Goal: Communication & Community: Answer question/provide support

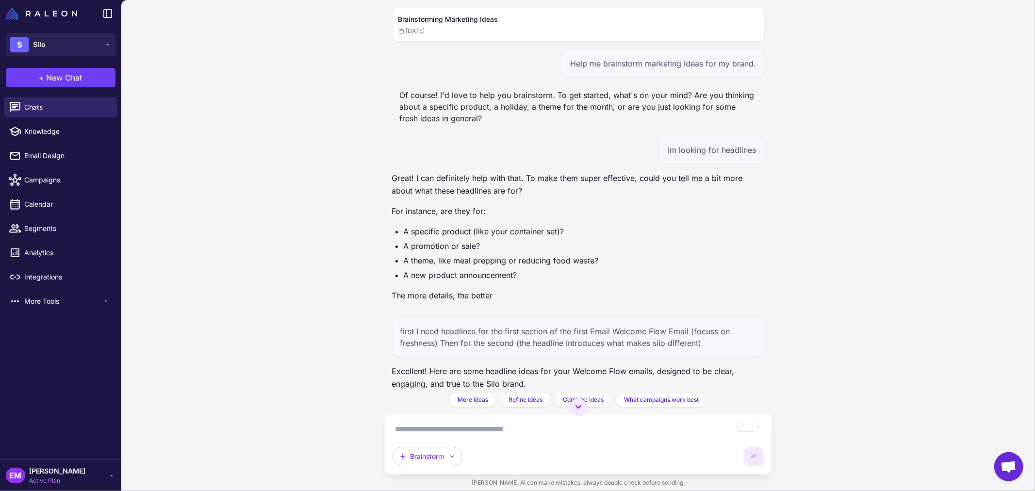
scroll to position [23615, 0]
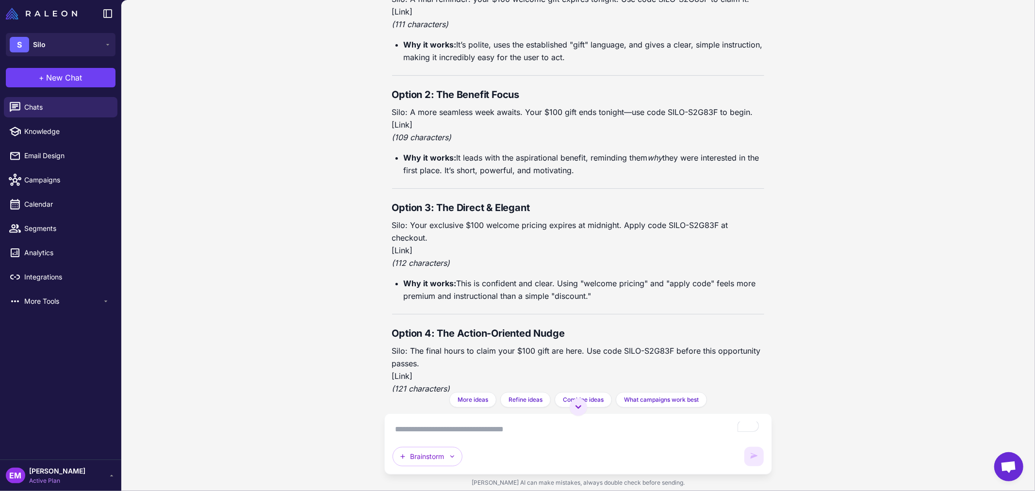
click at [541, 433] on textarea "To enrich screen reader interactions, please activate Accessibility in Grammarl…" at bounding box center [579, 430] width 372 height 16
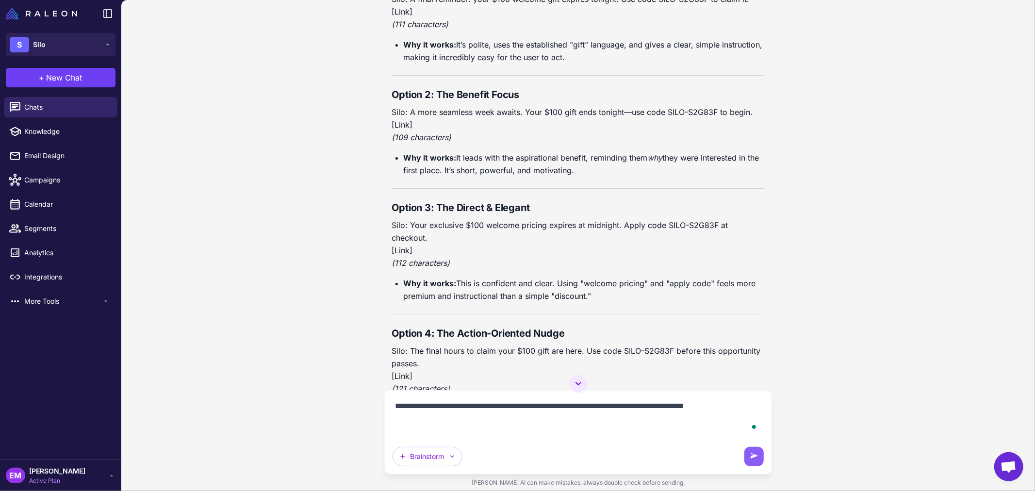
paste textarea "**********"
type textarea "**********"
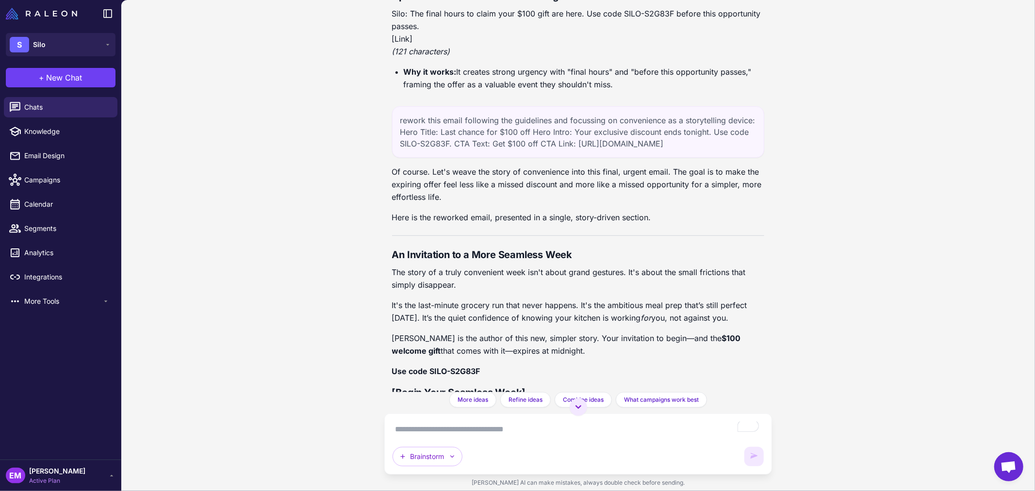
scroll to position [24060, 0]
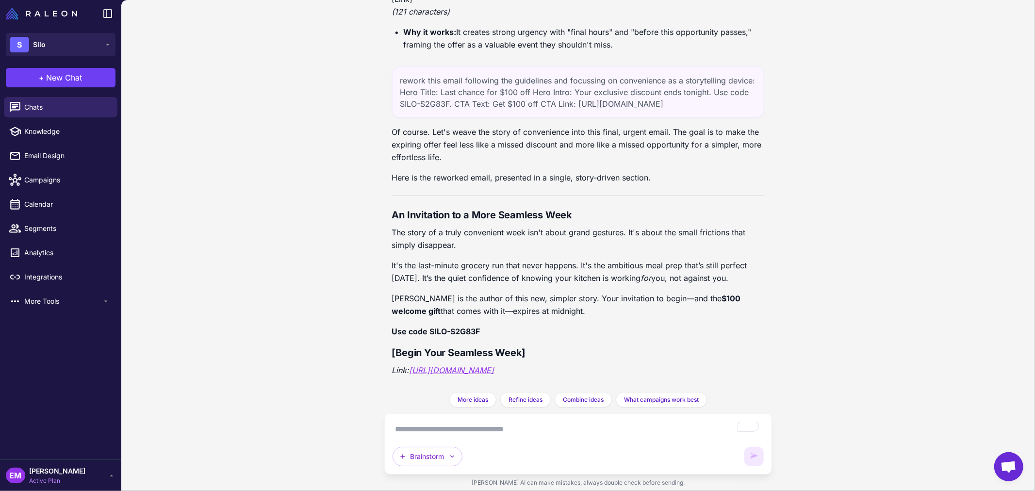
click at [500, 430] on textarea "To enrich screen reader interactions, please activate Accessibility in Grammarl…" at bounding box center [579, 430] width 372 height 16
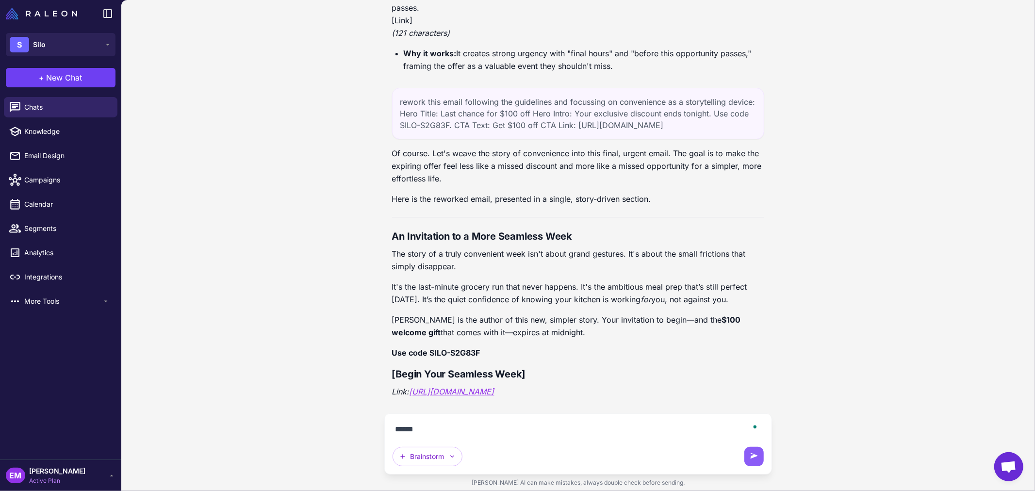
type textarea "*******"
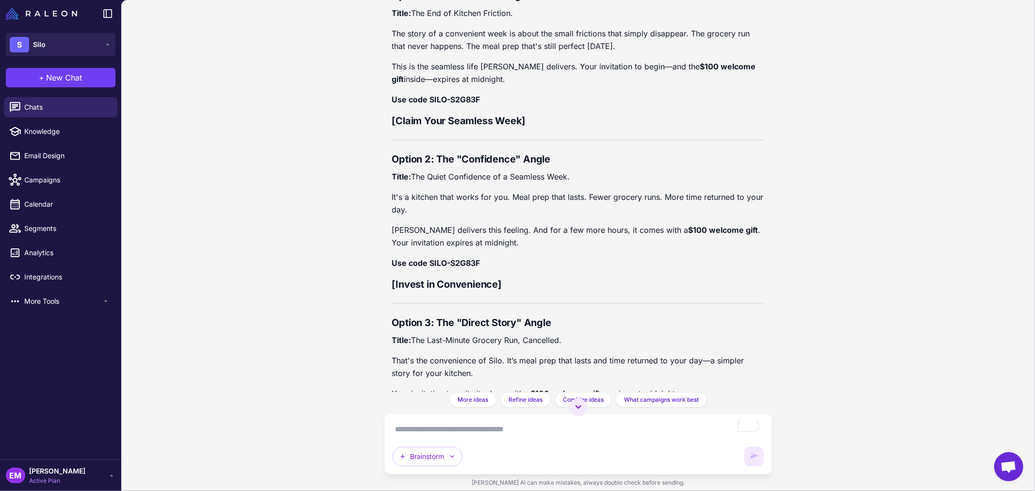
scroll to position [24450, 0]
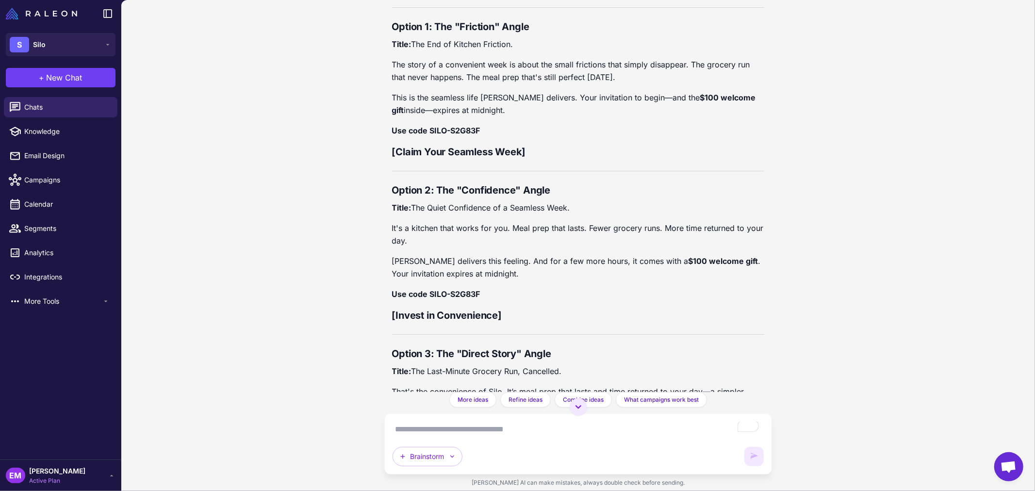
drag, startPoint x: 386, startPoint y: 130, endPoint x: 653, endPoint y: 149, distance: 267.5
click at [653, 149] on div "Brainstorming Marketing Ideas [DATE] Help me brainstorm marketing ideas for my …" at bounding box center [578, 196] width 388 height 392
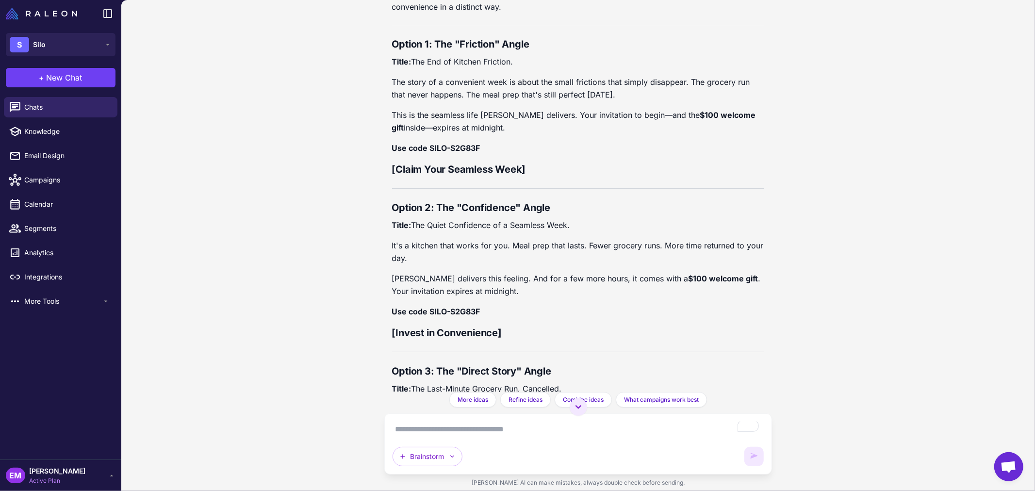
scroll to position [24395, 0]
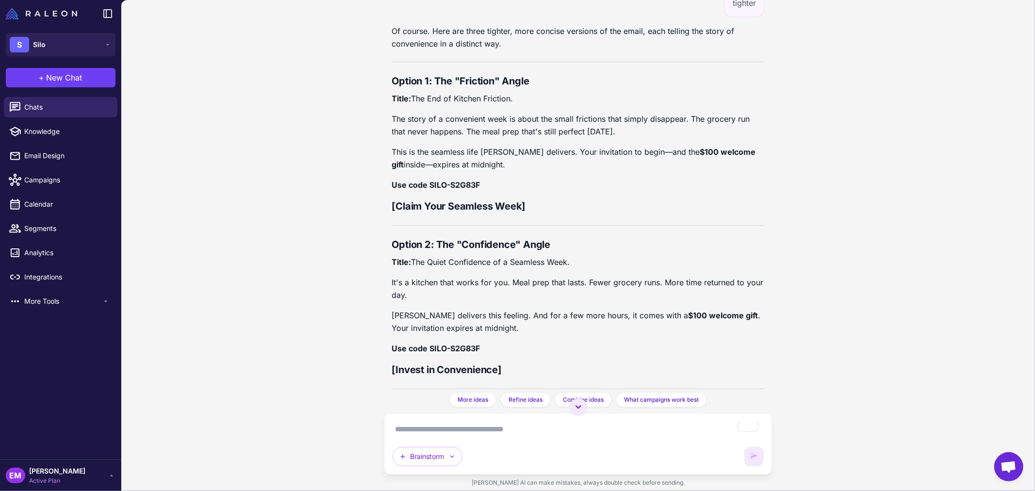
drag, startPoint x: 414, startPoint y: 166, endPoint x: 525, endPoint y: 165, distance: 110.6
click at [525, 105] on p "Title: The End of Kitchen Friction." at bounding box center [578, 98] width 373 height 13
copy p "The End of Kitchen Friction."
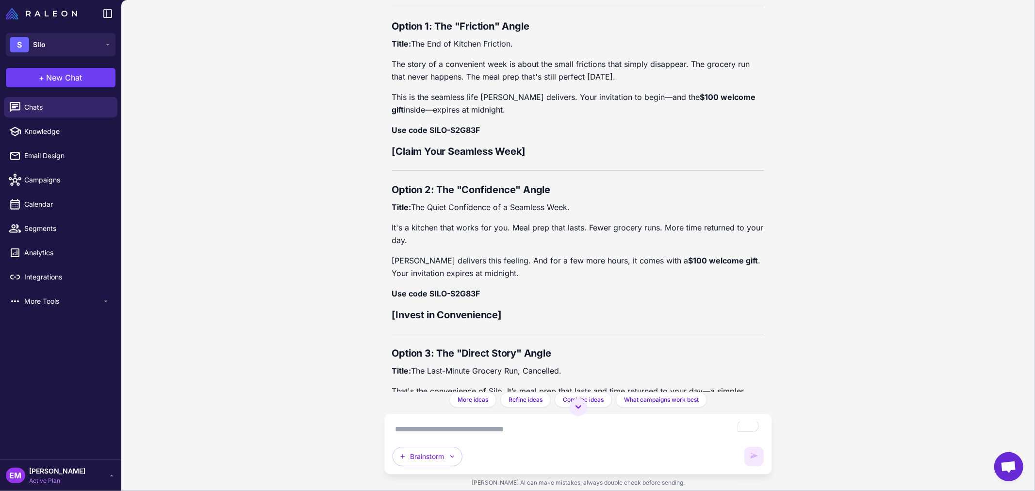
scroll to position [24450, 0]
click at [461, 83] on p "The story of a convenient week is about the small frictions that simply disappe…" at bounding box center [578, 70] width 373 height 25
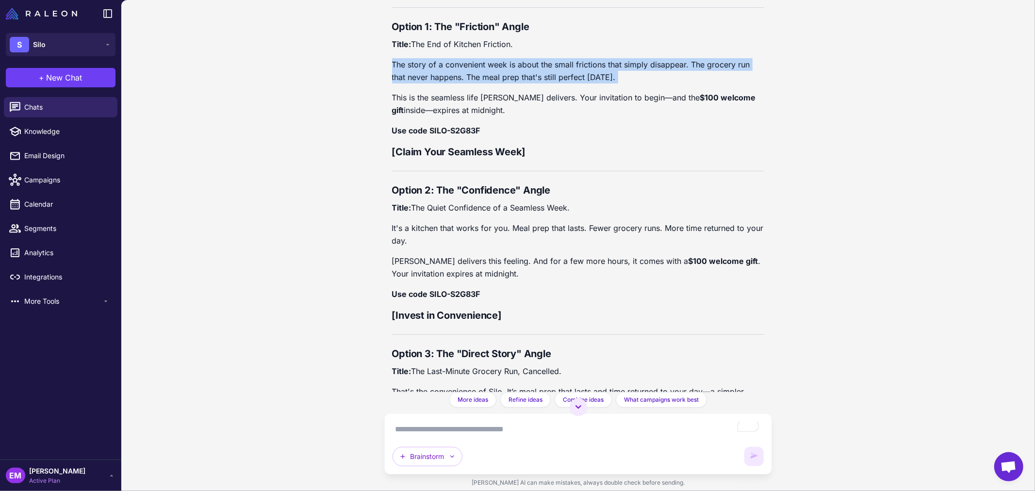
click at [461, 83] on p "The story of a convenient week is about the small frictions that simply disappe…" at bounding box center [578, 70] width 373 height 25
copy div "The story of a convenient week is about the small frictions that simply disappe…"
drag, startPoint x: 475, startPoint y: 178, endPoint x: 388, endPoint y: 99, distance: 116.5
click at [388, 99] on div "Brainstorming Marketing Ideas [DATE] Help me brainstorm marketing ideas for my …" at bounding box center [578, 196] width 388 height 392
copy div "Option 1: The "Friction" Angle Title: The End of Kitchen Friction. The story of…"
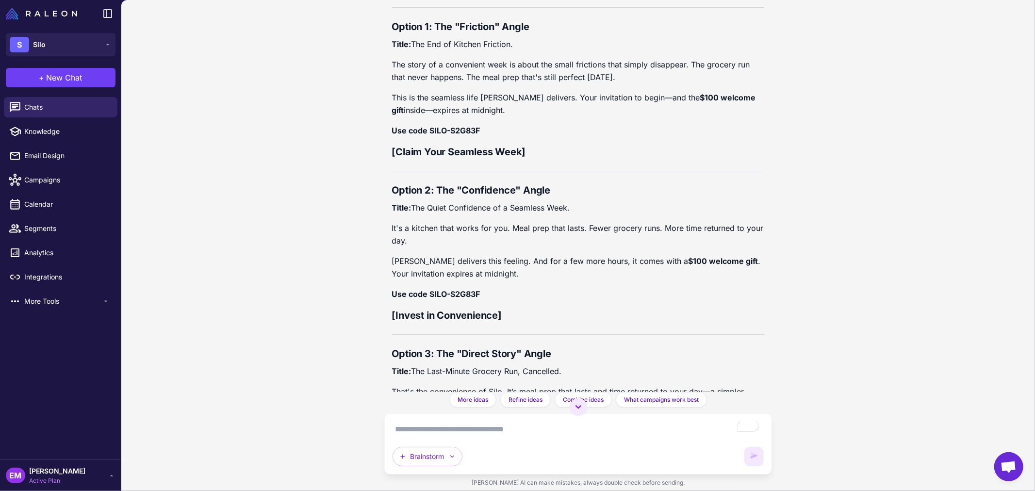
click at [522, 439] on div "Brainstorm" at bounding box center [579, 444] width 372 height 45
click at [526, 435] on textarea "To enrich screen reader interactions, please activate Accessibility in Grammarl…" at bounding box center [579, 430] width 372 height 16
paste textarea "**********"
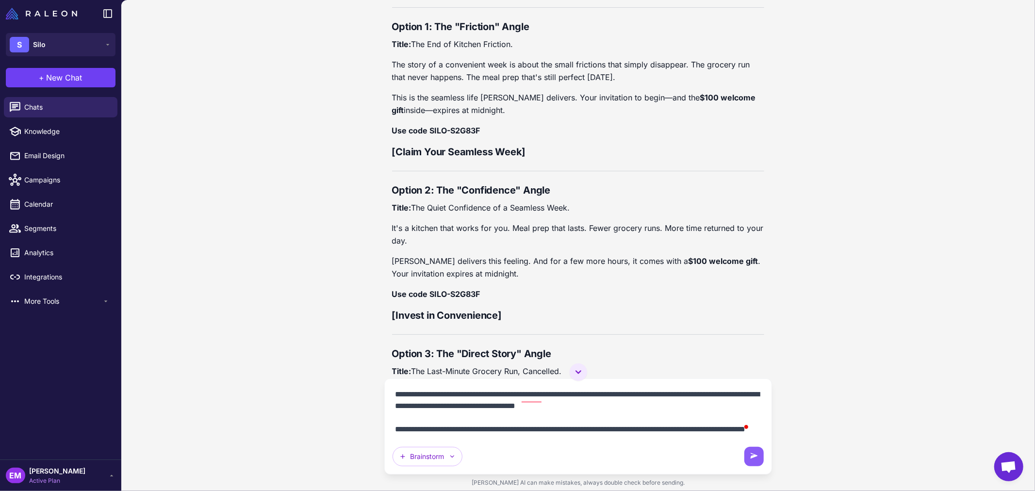
scroll to position [66, 0]
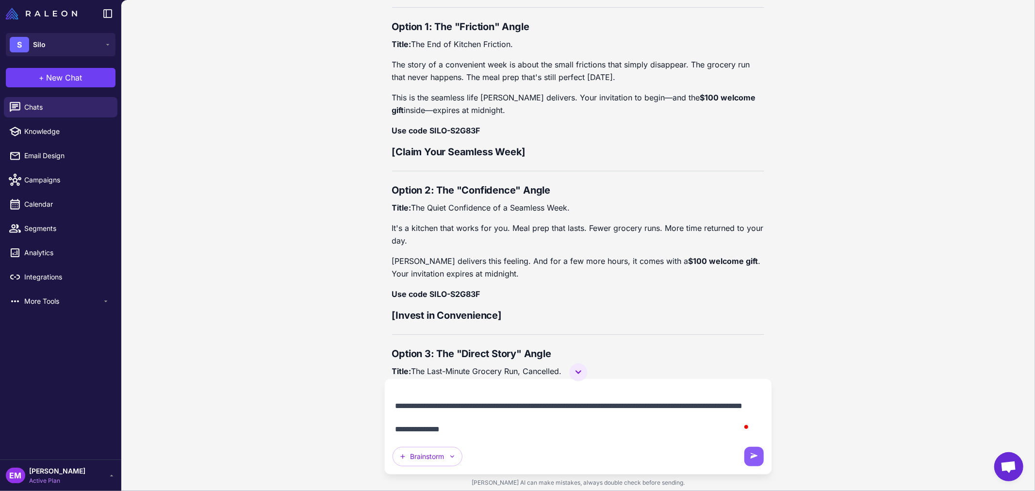
type textarea "**********"
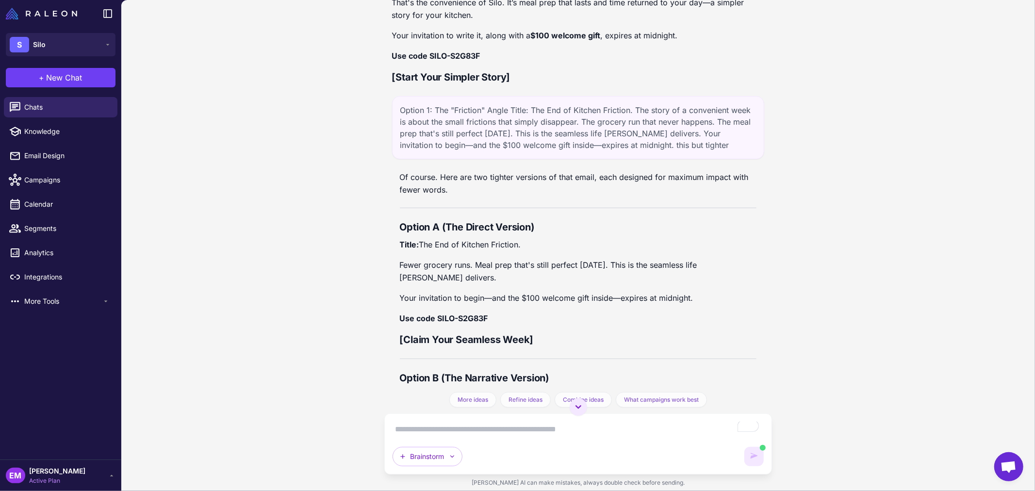
scroll to position [25008, 0]
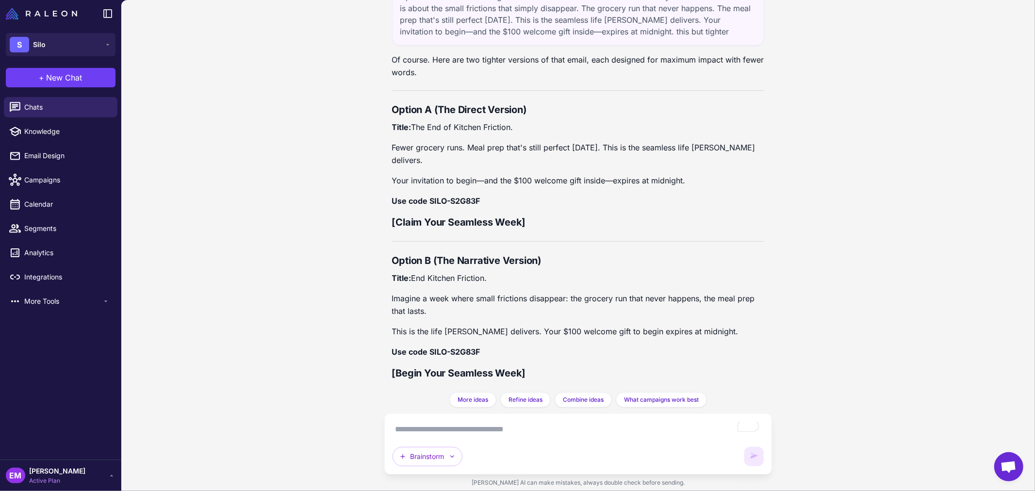
click at [493, 157] on p "Fewer grocery runs. Meal prep that's still perfect [DATE]. This is the seamless…" at bounding box center [578, 153] width 373 height 25
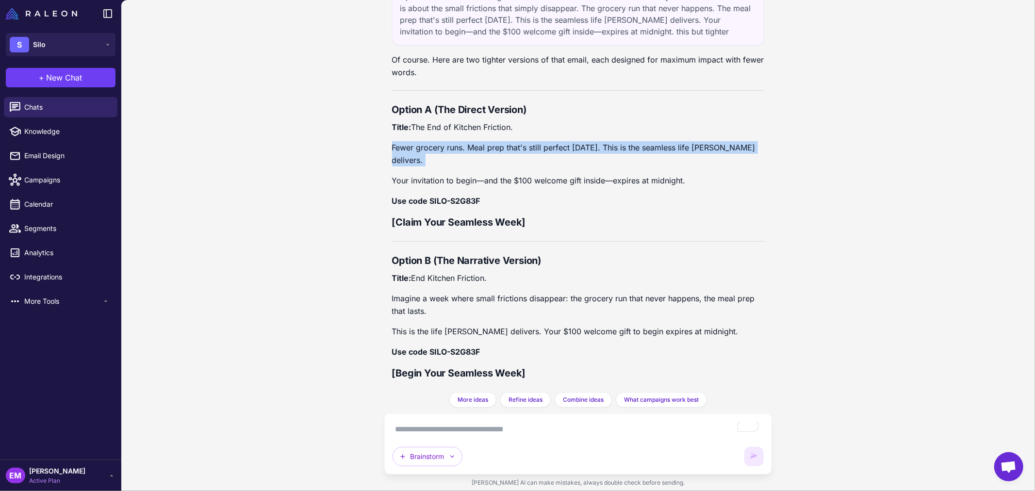
click at [493, 157] on p "Fewer grocery runs. Meal prep that's still perfect [DATE]. This is the seamless…" at bounding box center [578, 153] width 373 height 25
copy div "Fewer grocery runs. Meal prep that's still perfect [DATE]. This is the seamless…"
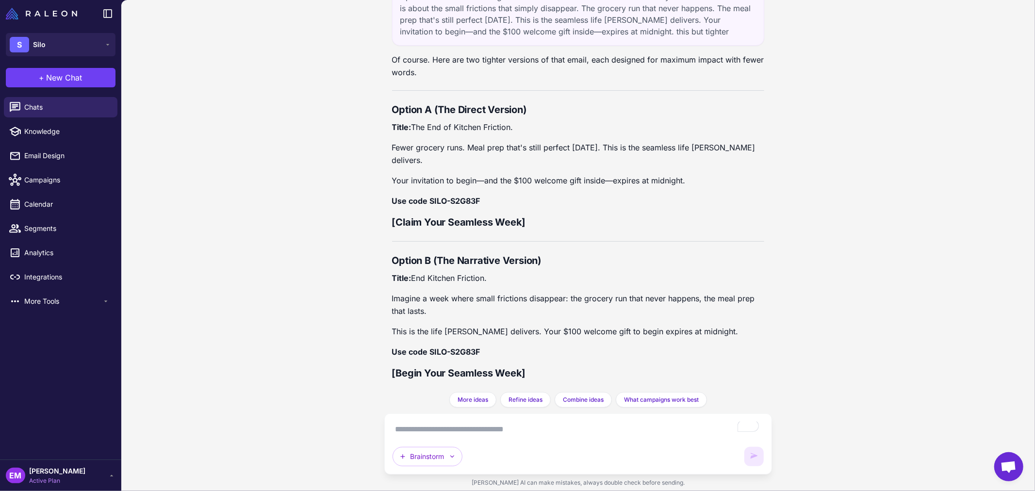
click at [495, 178] on p "Your invitation to begin—and the $100 welcome gift inside—expires at midnight." at bounding box center [578, 180] width 373 height 13
copy div "Your invitation to begin—and the $100 welcome gift inside—expires at midnight."
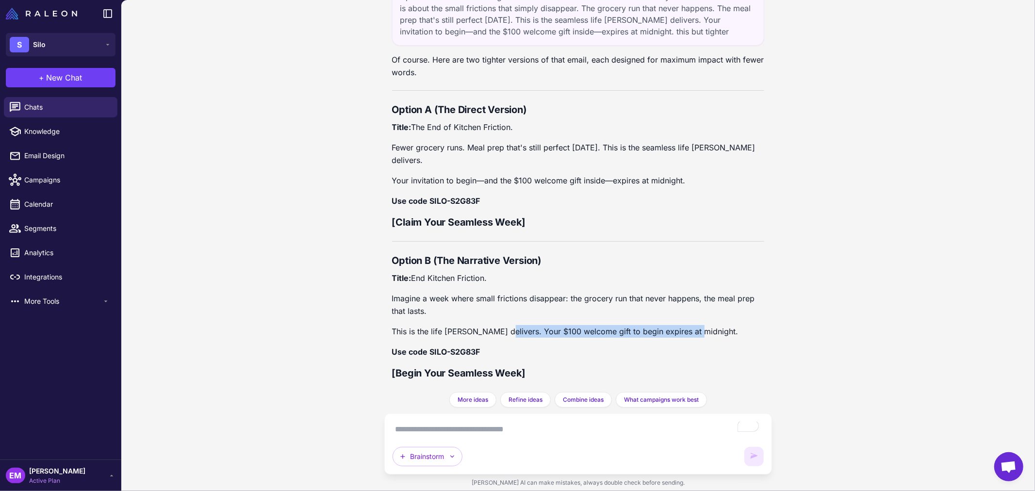
drag, startPoint x: 492, startPoint y: 331, endPoint x: 690, endPoint y: 327, distance: 198.5
click at [701, 328] on p "This is the life [PERSON_NAME] delivers. Your $100 welcome gift to begin expire…" at bounding box center [578, 331] width 373 height 13
copy p "Your $100 welcome gift to begin expires at midnight."
click at [479, 430] on textarea "To enrich screen reader interactions, please activate Accessibility in Grammarl…" at bounding box center [579, 430] width 372 height 16
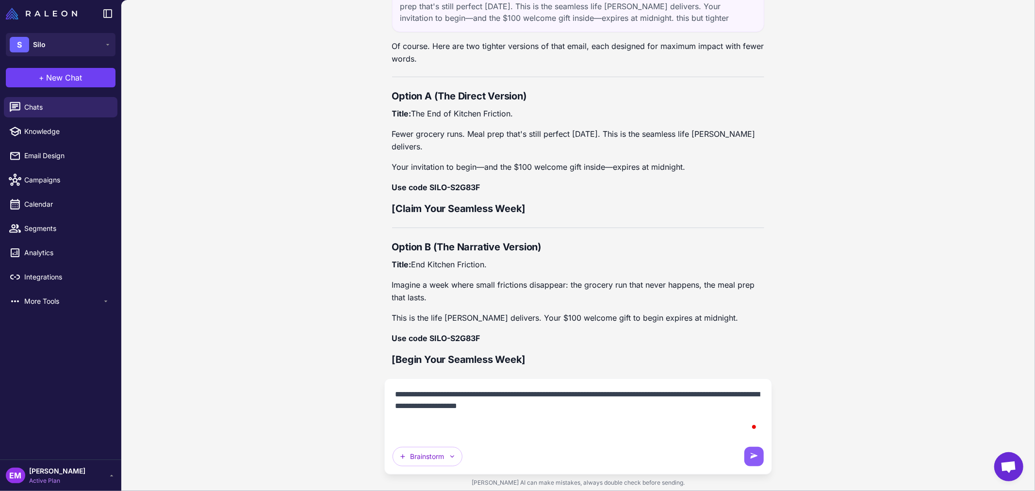
paste textarea "**********"
type textarea "**********"
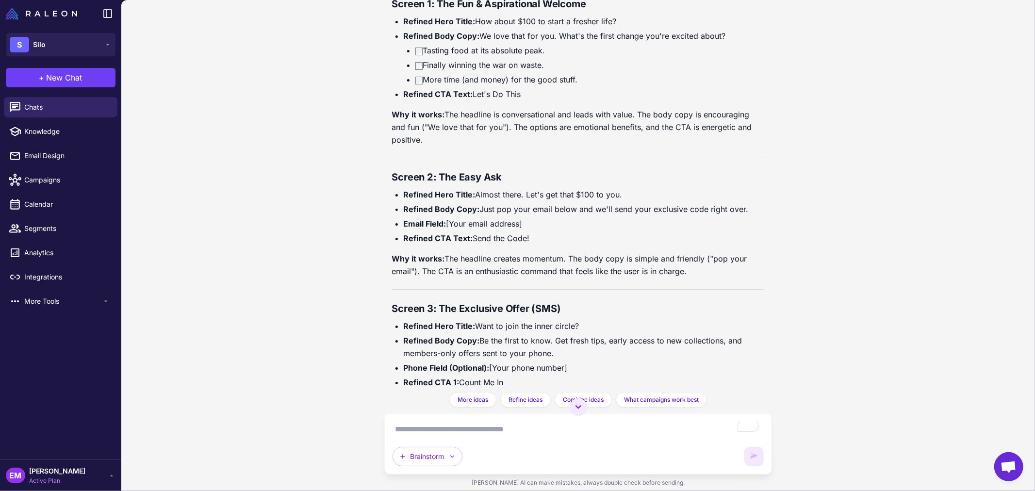
scroll to position [25519, 0]
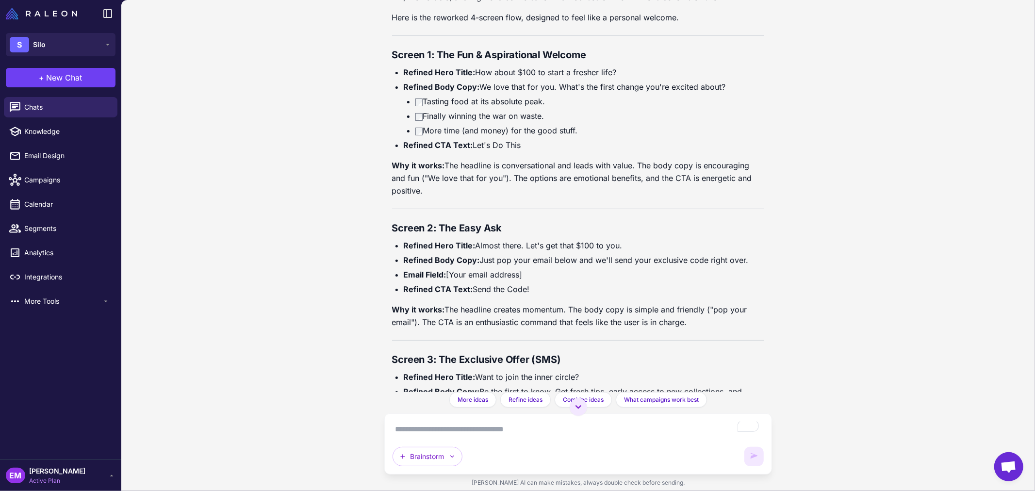
click at [474, 252] on li "Refined Hero Title: Almost there. Let's get that $100 to you." at bounding box center [584, 245] width 361 height 13
drag, startPoint x: 477, startPoint y: 302, endPoint x: 614, endPoint y: 301, distance: 136.3
click at [614, 252] on li "Refined Hero Title: Almost there. Let's get that $100 to you." at bounding box center [584, 245] width 361 height 13
drag, startPoint x: 636, startPoint y: 297, endPoint x: 476, endPoint y: 298, distance: 159.6
click at [476, 252] on li "Refined Hero Title: Almost there. Let's get that $100 to you." at bounding box center [584, 245] width 361 height 13
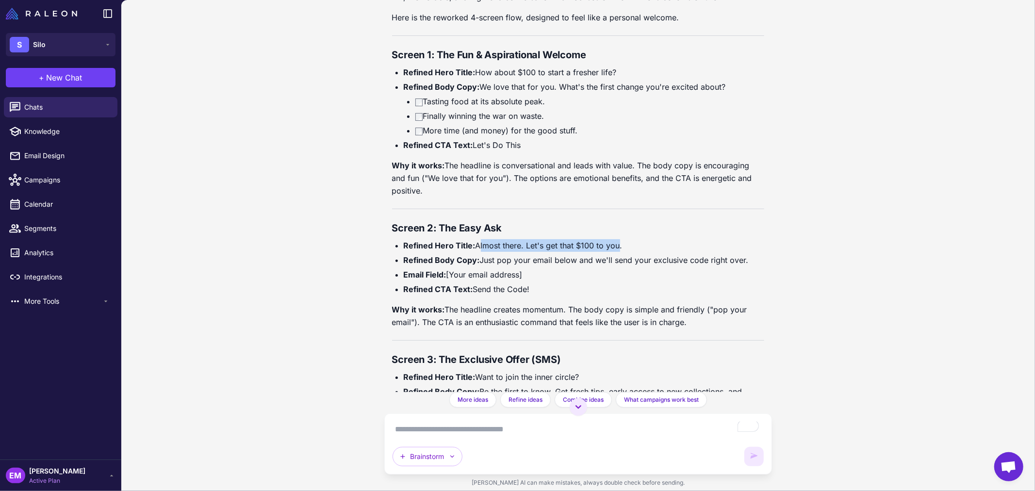
copy li "Almost there. Let's get that $100 to you."
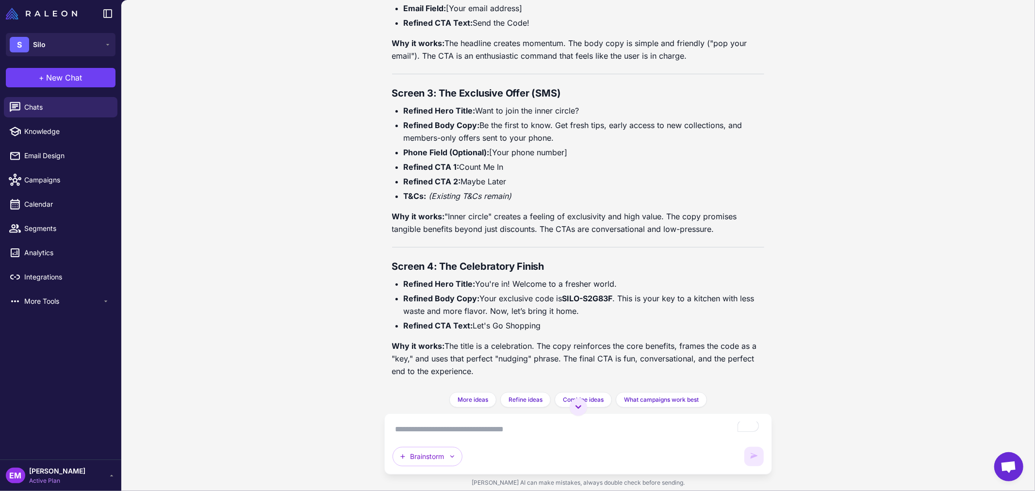
scroll to position [25788, 0]
drag, startPoint x: 476, startPoint y: 338, endPoint x: 625, endPoint y: 340, distance: 149.0
click at [625, 289] on li "Refined Hero Title: You're in! Welcome to a fresher world." at bounding box center [584, 283] width 361 height 13
copy li "You're in! Welcome to a fresher world."
click at [489, 289] on li "Refined Hero Title: You're in! Welcome to a fresher world." at bounding box center [584, 283] width 361 height 13
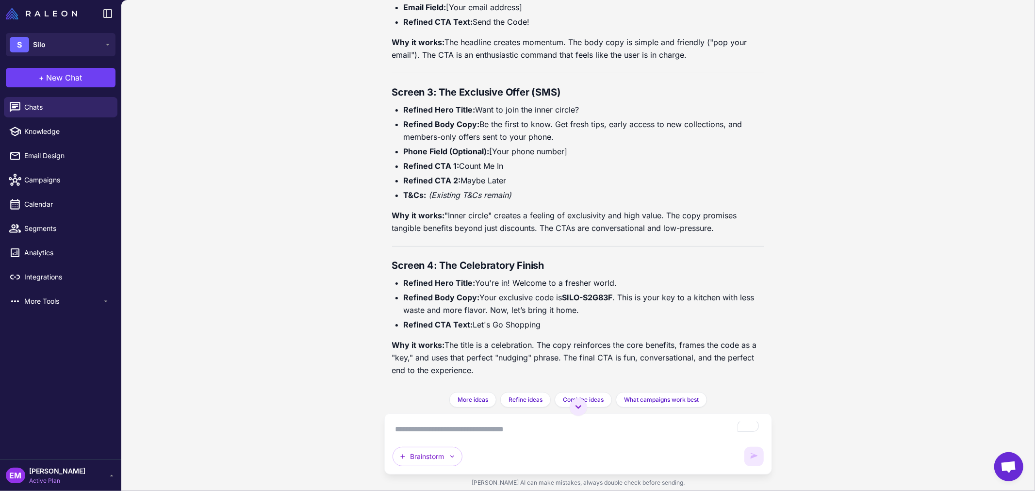
click at [476, 289] on li "Refined Hero Title: You're in! Welcome to a fresher world." at bounding box center [584, 283] width 361 height 13
drag, startPoint x: 619, startPoint y: 352, endPoint x: 486, endPoint y: 361, distance: 133.3
click at [486, 316] on li "Refined Body Copy: Your exclusive code is SILO-S2G83F . This is your key to a k…" at bounding box center [584, 303] width 361 height 25
drag, startPoint x: 675, startPoint y: 349, endPoint x: 488, endPoint y: 358, distance: 187.5
click at [488, 316] on li "Refined Body Copy: Your exclusive code is SILO-S2G83F . This is your key to a k…" at bounding box center [584, 303] width 361 height 25
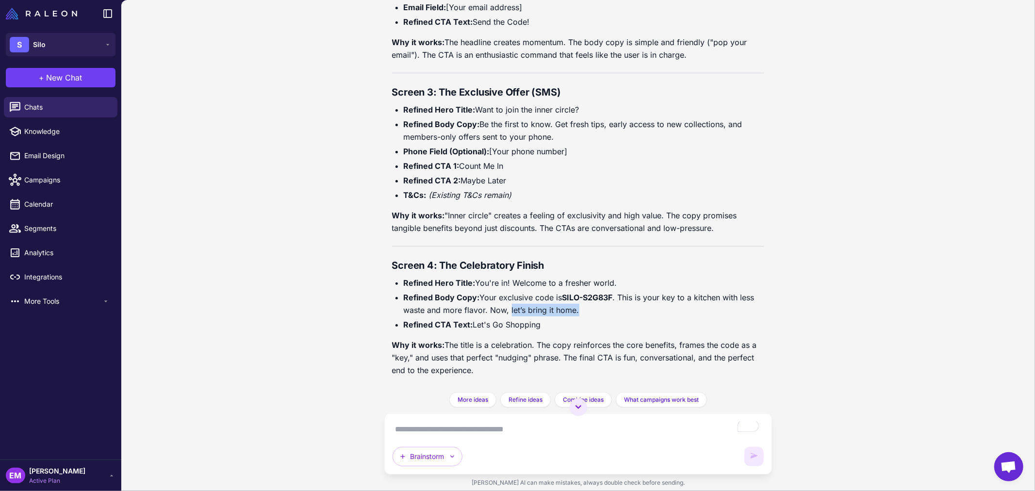
drag, startPoint x: 508, startPoint y: 361, endPoint x: 579, endPoint y: 362, distance: 71.3
click at [579, 316] on li "Refined Body Copy: Your exclusive code is SILO-S2G83F . This is your key to a k…" at bounding box center [584, 303] width 361 height 25
drag, startPoint x: 477, startPoint y: 336, endPoint x: 511, endPoint y: 338, distance: 33.5
click at [511, 289] on li "Refined Hero Title: You're in! Welcome to a fresher world." at bounding box center [584, 283] width 361 height 13
drag, startPoint x: 619, startPoint y: 348, endPoint x: 627, endPoint y: 363, distance: 17.2
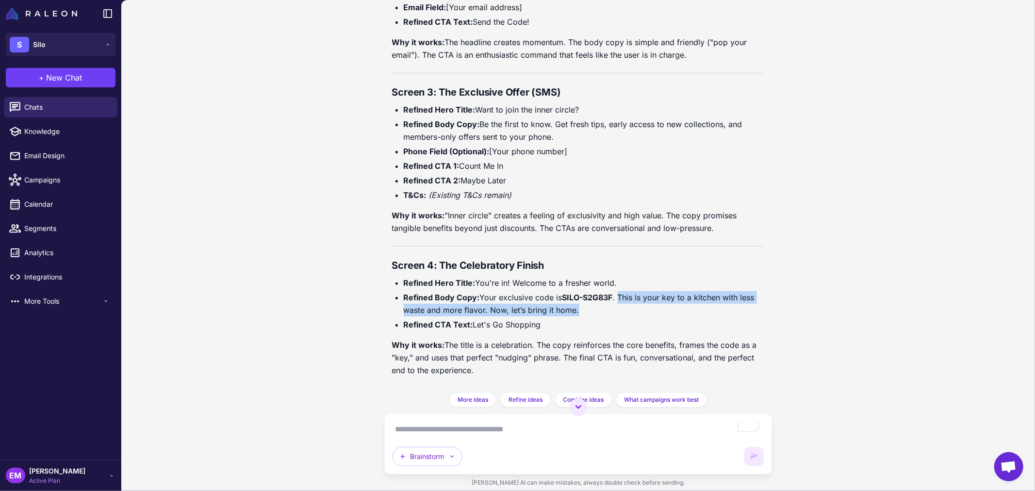
click at [627, 316] on li "Refined Body Copy: Your exclusive code is SILO-S2G83F . This is your key to a k…" at bounding box center [584, 303] width 361 height 25
click at [497, 316] on li "Refined Body Copy: Your exclusive code is SILO-S2G83F . This is your key to a k…" at bounding box center [584, 303] width 361 height 25
click at [484, 316] on li "Refined Body Copy: Your exclusive code is SILO-S2G83F . This is your key to a k…" at bounding box center [584, 303] width 361 height 25
drag, startPoint x: 484, startPoint y: 366, endPoint x: 472, endPoint y: 358, distance: 15.1
click at [472, 316] on li "Refined Body Copy: Your exclusive code is SILO-S2G83F . This is your key to a k…" at bounding box center [584, 303] width 361 height 25
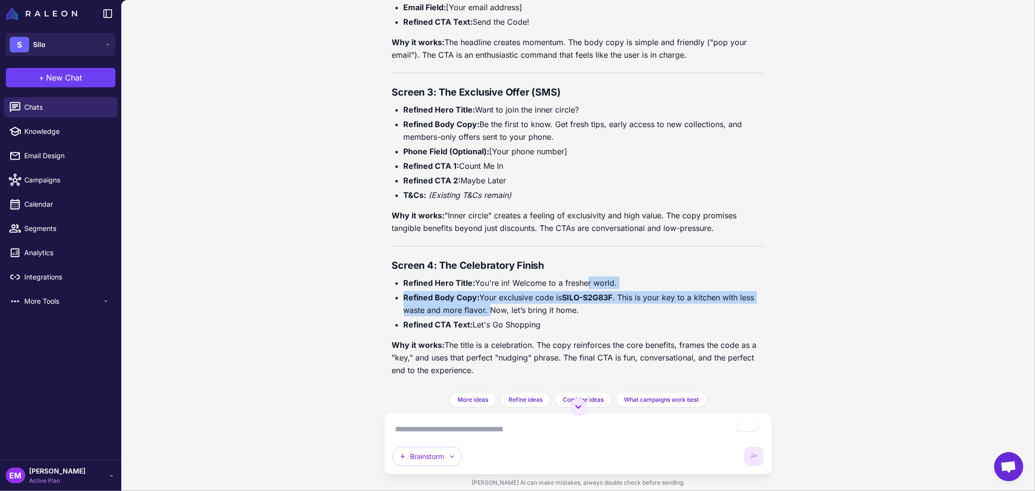
drag, startPoint x: 488, startPoint y: 361, endPoint x: 583, endPoint y: 337, distance: 98.1
click at [583, 331] on ul "Refined Hero Title: You're in! Welcome to a fresher world. Refined Body Copy: Y…" at bounding box center [578, 304] width 373 height 54
click at [600, 302] on strong "SILO-S2G83F" at bounding box center [587, 298] width 50 height 10
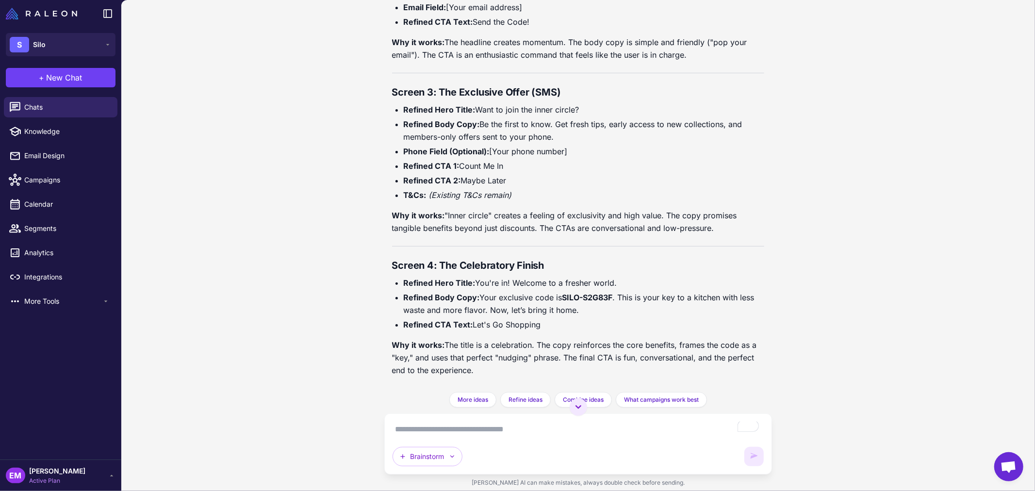
click at [623, 316] on li "Refined Body Copy: Your exclusive code is SILO-S2G83F . This is your key to a k…" at bounding box center [584, 303] width 361 height 25
drag, startPoint x: 619, startPoint y: 351, endPoint x: 486, endPoint y: 368, distance: 134.0
click at [486, 316] on li "Refined Body Copy: Your exclusive code is SILO-S2G83F . This is your key to a k…" at bounding box center [584, 303] width 361 height 25
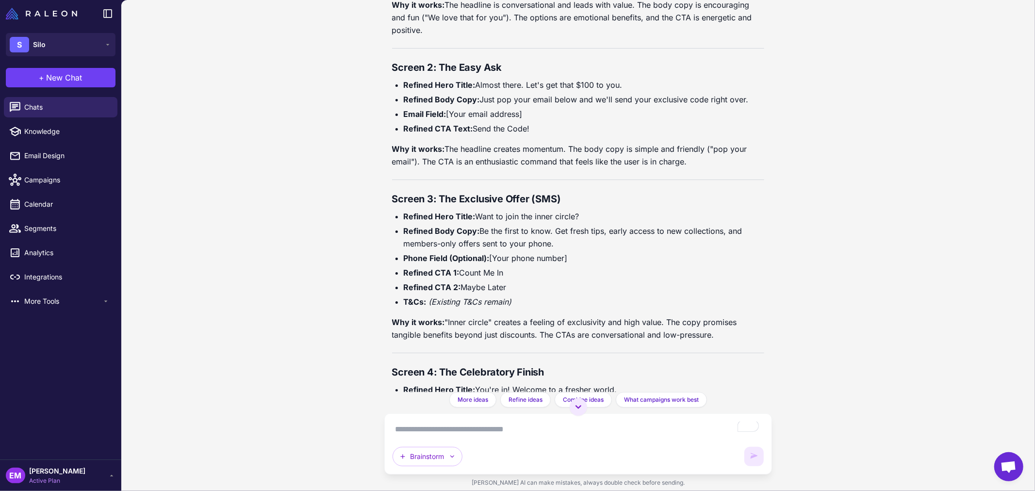
scroll to position [25573, 0]
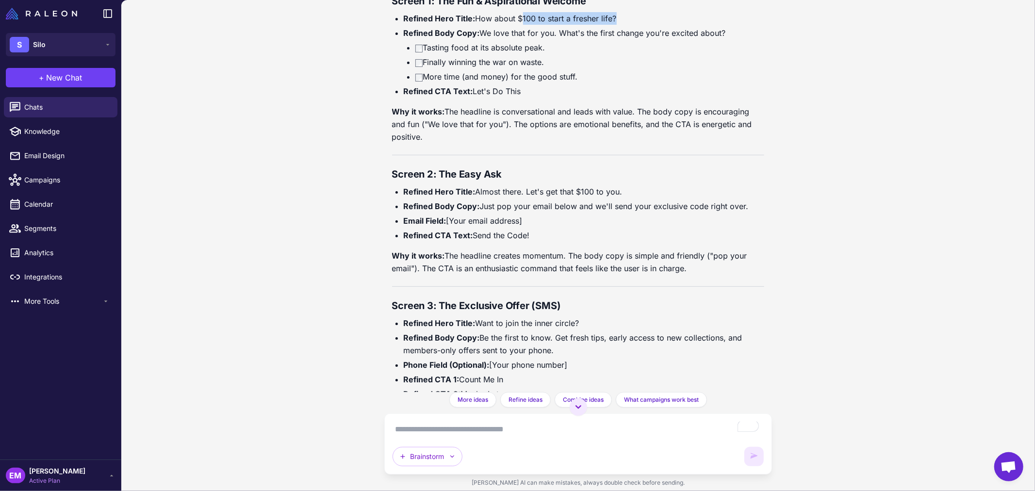
drag, startPoint x: 518, startPoint y: 74, endPoint x: 610, endPoint y: 69, distance: 92.3
click at [610, 25] on li "Refined Hero Title: How about $100 to start a fresher life?" at bounding box center [584, 18] width 361 height 13
drag, startPoint x: 559, startPoint y: 87, endPoint x: 721, endPoint y: 88, distance: 162.1
click at [721, 83] on li "Refined Body Copy: We love that for you. What's the first change you're excited…" at bounding box center [584, 55] width 361 height 56
click at [476, 98] on li "Refined CTA Text: Let's Do This" at bounding box center [584, 91] width 361 height 13
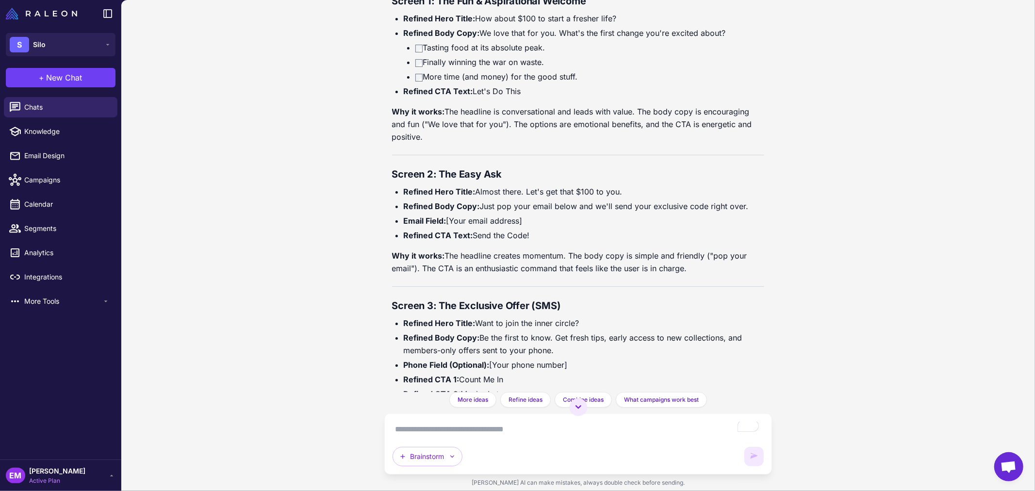
drag, startPoint x: 473, startPoint y: 147, endPoint x: 521, endPoint y: 143, distance: 48.2
click at [521, 98] on li "Refined CTA Text: Let's Do This" at bounding box center [584, 91] width 361 height 13
drag, startPoint x: 497, startPoint y: 149, endPoint x: 473, endPoint y: 148, distance: 24.8
click at [473, 98] on li "Refined CTA Text: Let's Do This" at bounding box center [584, 91] width 361 height 13
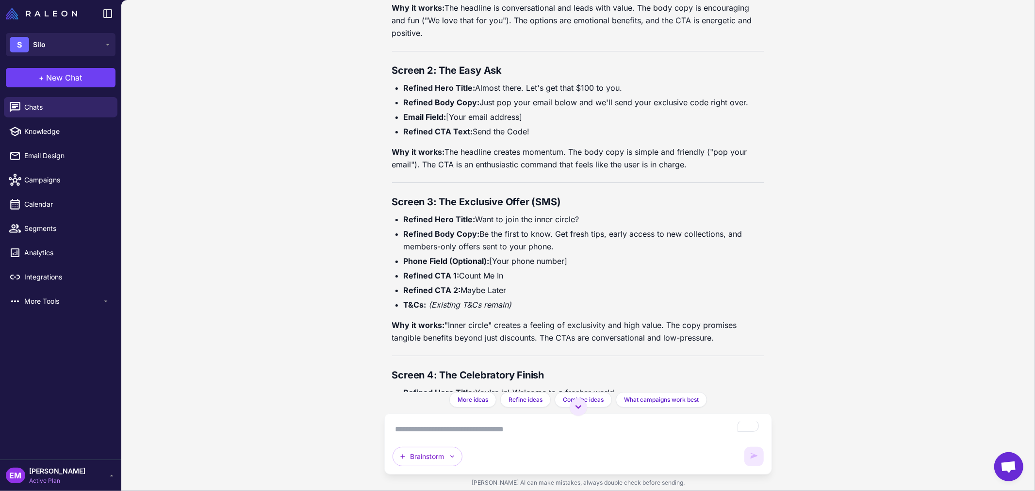
scroll to position [25626, 0]
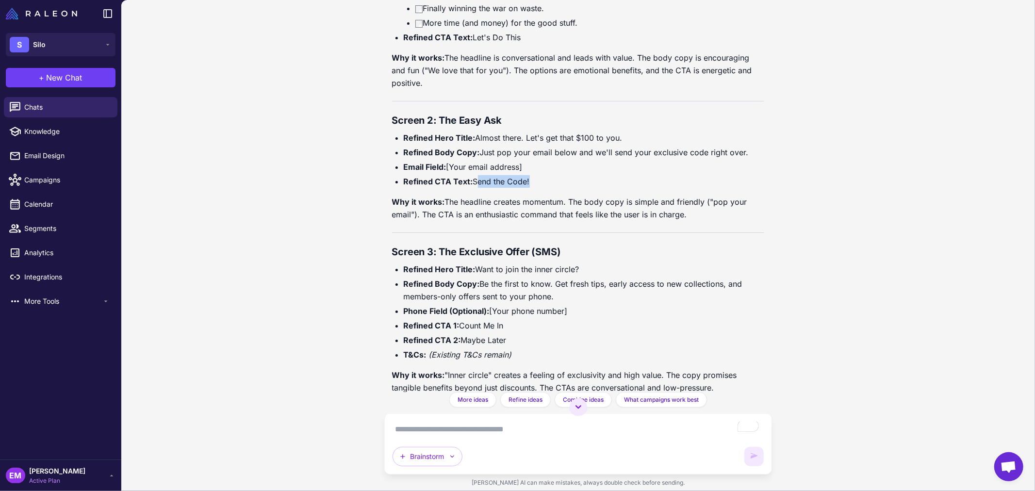
drag, startPoint x: 474, startPoint y: 236, endPoint x: 527, endPoint y: 234, distance: 52.9
click at [527, 188] on li "Refined CTA Text: Send the Code!" at bounding box center [584, 181] width 361 height 13
drag, startPoint x: 476, startPoint y: 195, endPoint x: 620, endPoint y: 190, distance: 143.7
click at [620, 144] on li "Refined Hero Title: Almost there. Let's get that $100 to you." at bounding box center [584, 137] width 361 height 13
drag, startPoint x: 483, startPoint y: 207, endPoint x: 644, endPoint y: 203, distance: 161.1
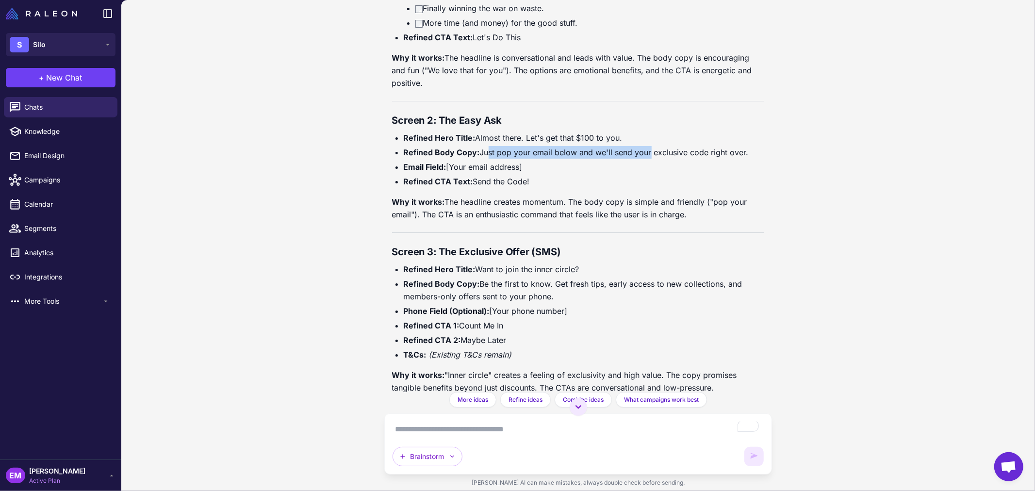
click at [644, 159] on li "Refined Body Copy: Just pop your email below and we'll send your exclusive code…" at bounding box center [584, 152] width 361 height 13
drag, startPoint x: 481, startPoint y: 211, endPoint x: 743, endPoint y: 207, distance: 262.0
click at [743, 159] on li "Refined Body Copy: Just pop your email below and we'll send your exclusive code…" at bounding box center [584, 152] width 361 height 13
click at [451, 428] on textarea "To enrich screen reader interactions, please activate Accessibility in Grammarl…" at bounding box center [579, 430] width 372 height 16
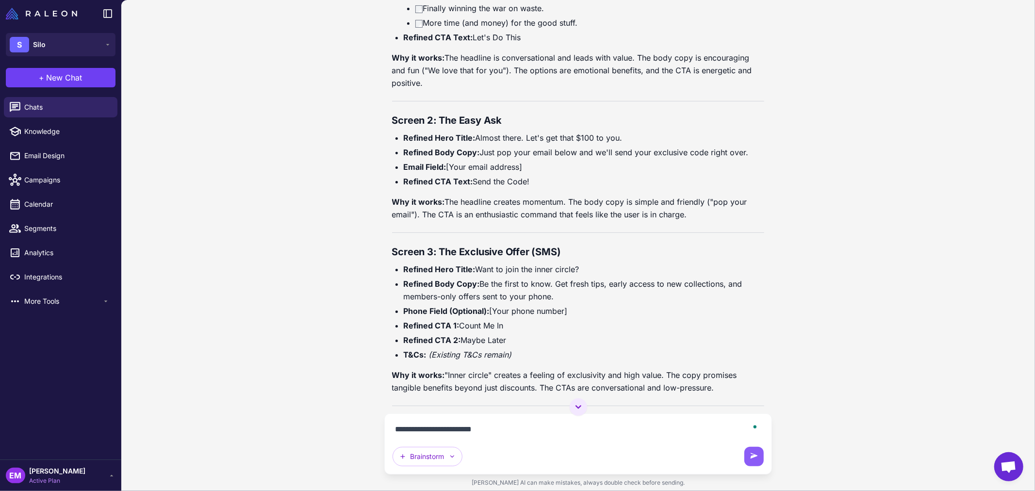
type textarea "**********"
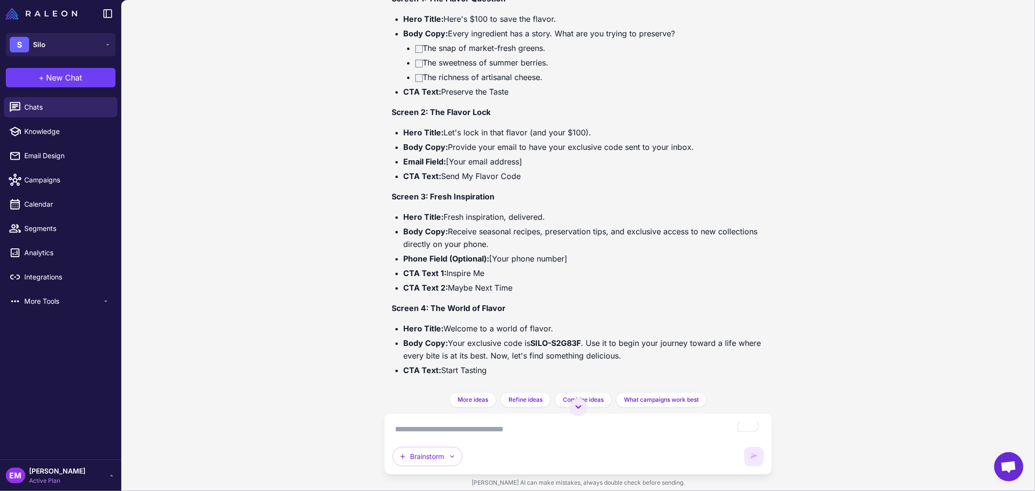
scroll to position [26705, 0]
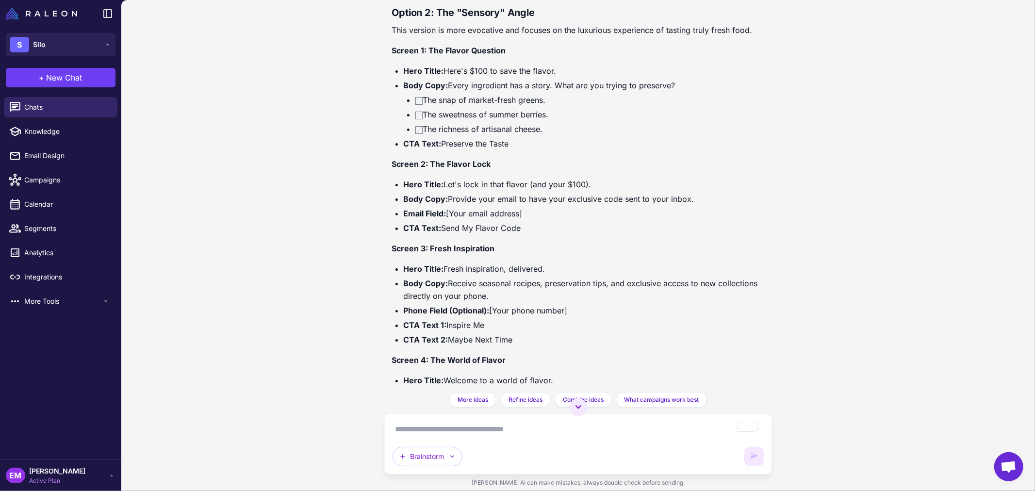
drag, startPoint x: 444, startPoint y: 241, endPoint x: 595, endPoint y: 233, distance: 151.1
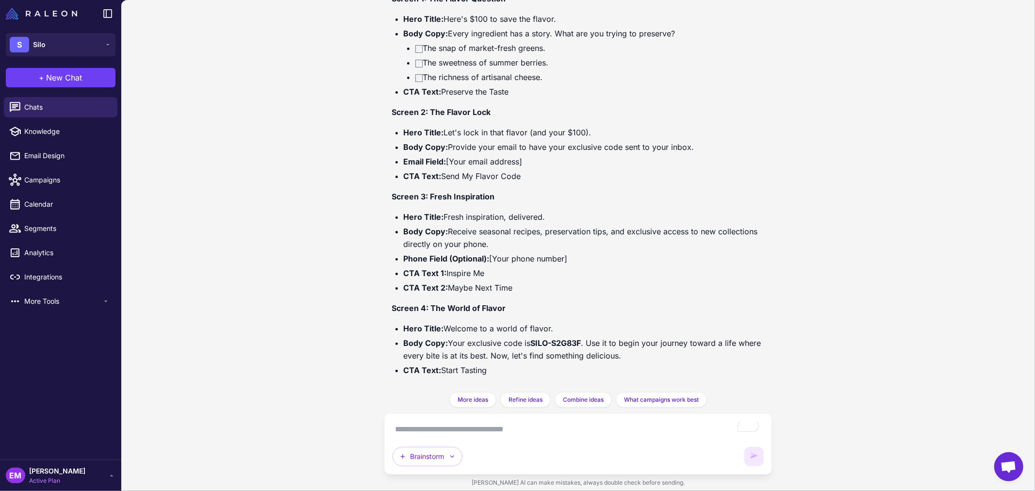
scroll to position [26813, 0]
drag, startPoint x: 445, startPoint y: 326, endPoint x: 547, endPoint y: 332, distance: 102.1
click at [547, 332] on li "Hero Title: Welcome to a world of flavor." at bounding box center [584, 328] width 361 height 13
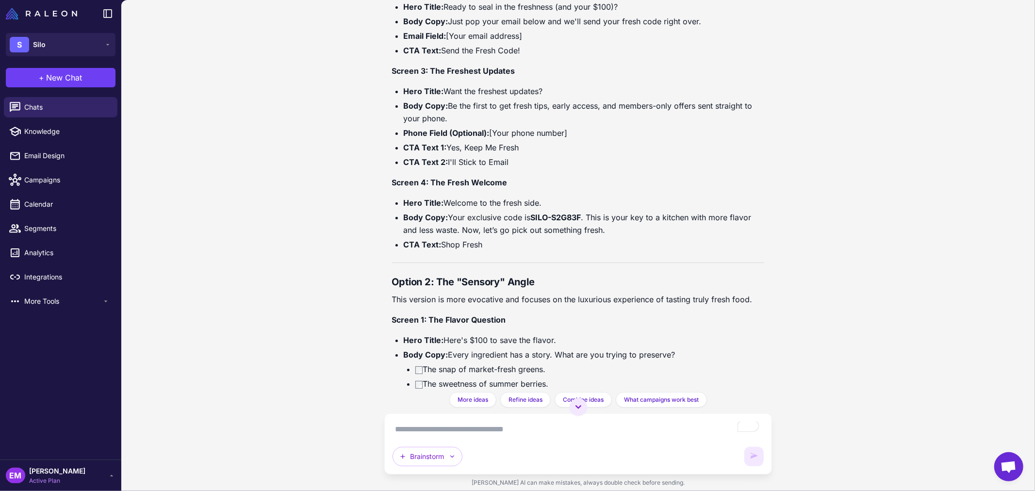
scroll to position [26273, 0]
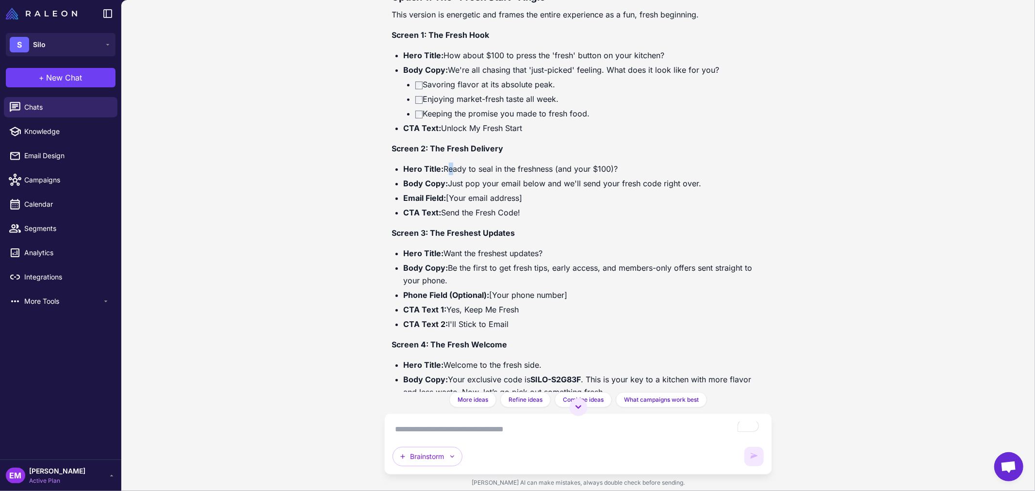
drag, startPoint x: 445, startPoint y: 226, endPoint x: 450, endPoint y: 225, distance: 5.4
click at [450, 175] on li "Hero Title: Ready to seal in the freshness (and your $100)?" at bounding box center [584, 169] width 361 height 13
drag, startPoint x: 447, startPoint y: 225, endPoint x: 627, endPoint y: 222, distance: 180.0
click at [627, 175] on li "Hero Title: Ready to seal in the freshness (and your $100)?" at bounding box center [584, 169] width 361 height 13
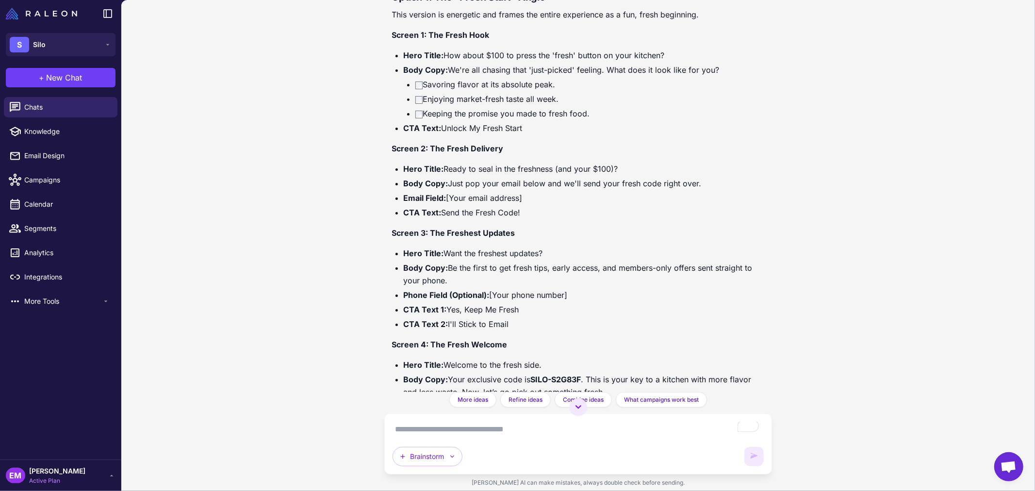
scroll to position [26328, 0]
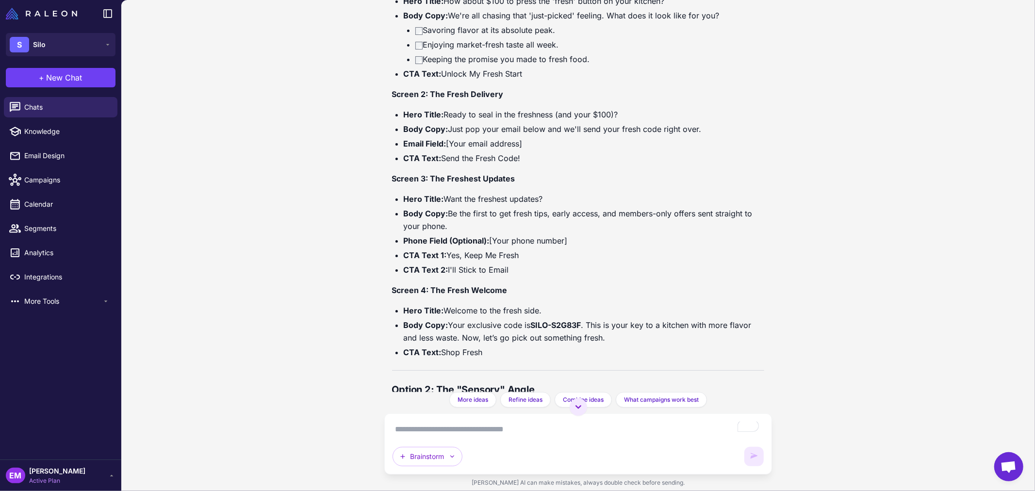
drag, startPoint x: 447, startPoint y: 251, endPoint x: 558, endPoint y: 250, distance: 111.1
click at [558, 205] on li "Hero Title: Want the freshest updates?" at bounding box center [584, 199] width 361 height 13
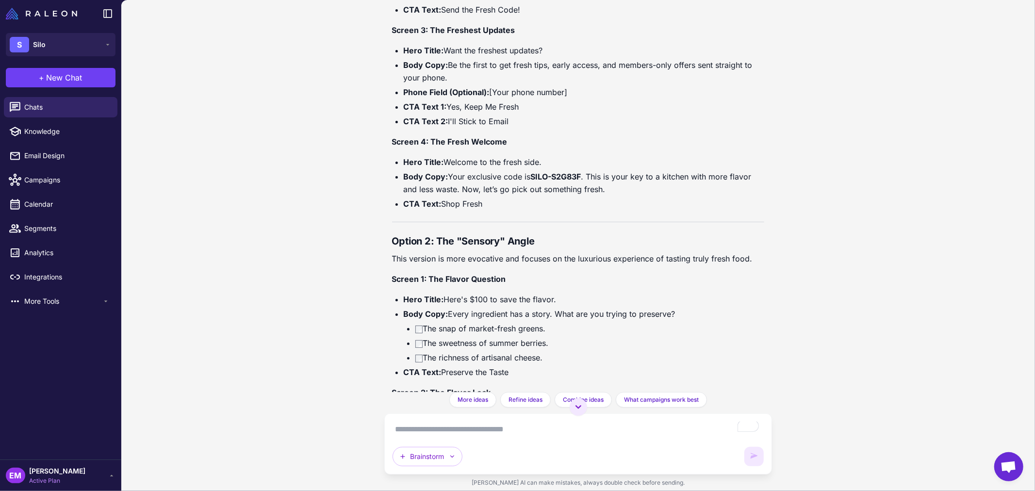
scroll to position [26489, 0]
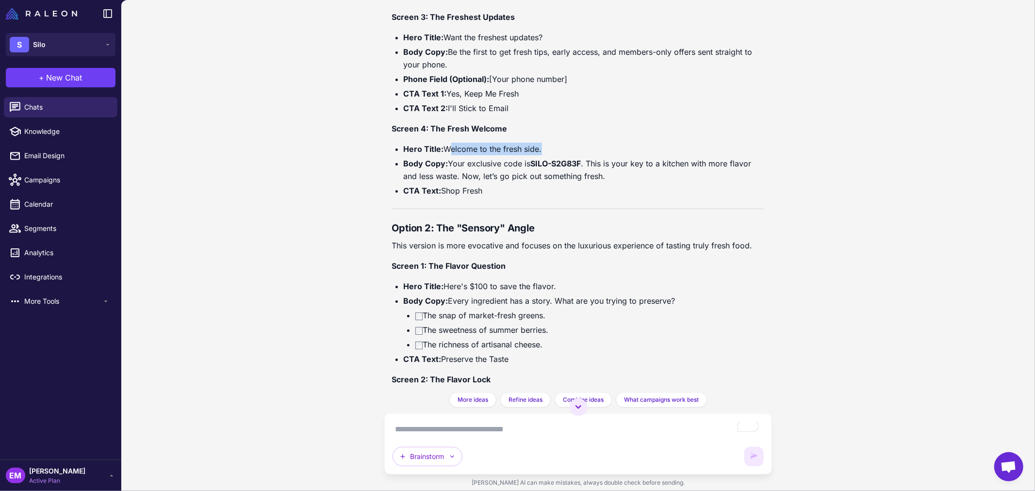
drag, startPoint x: 447, startPoint y: 206, endPoint x: 538, endPoint y: 208, distance: 90.8
click at [538, 155] on li "Hero Title: Welcome to the fresh side." at bounding box center [584, 149] width 361 height 13
drag, startPoint x: 588, startPoint y: 217, endPoint x: 459, endPoint y: 234, distance: 129.2
click at [459, 182] on li "Body Copy: Your exclusive code is SILO-S2G83F . This is your key to a kitchen w…" at bounding box center [584, 169] width 361 height 25
click at [457, 182] on li "Body Copy: Your exclusive code is SILO-S2G83F . This is your key to a kitchen w…" at bounding box center [584, 169] width 361 height 25
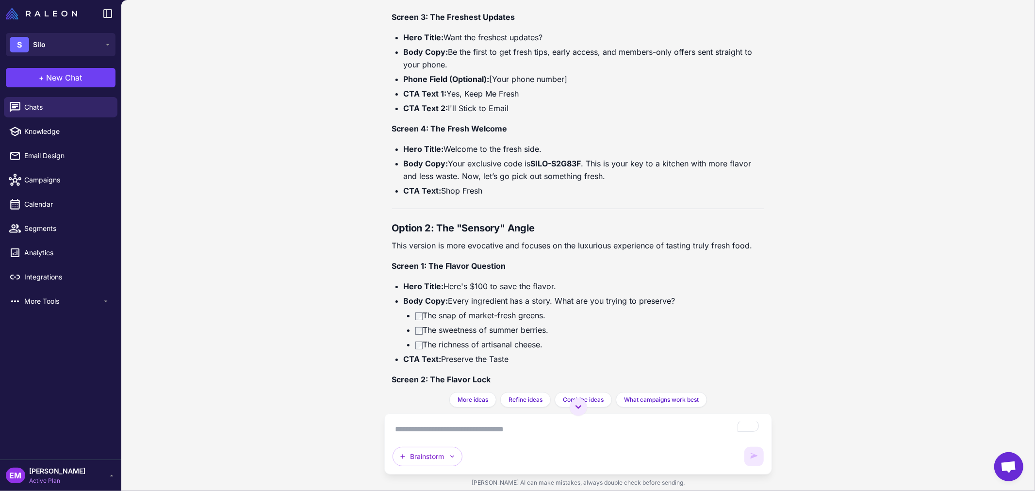
click at [459, 182] on li "Body Copy: Your exclusive code is SILO-S2G83F . This is your key to a kitchen w…" at bounding box center [584, 169] width 361 height 25
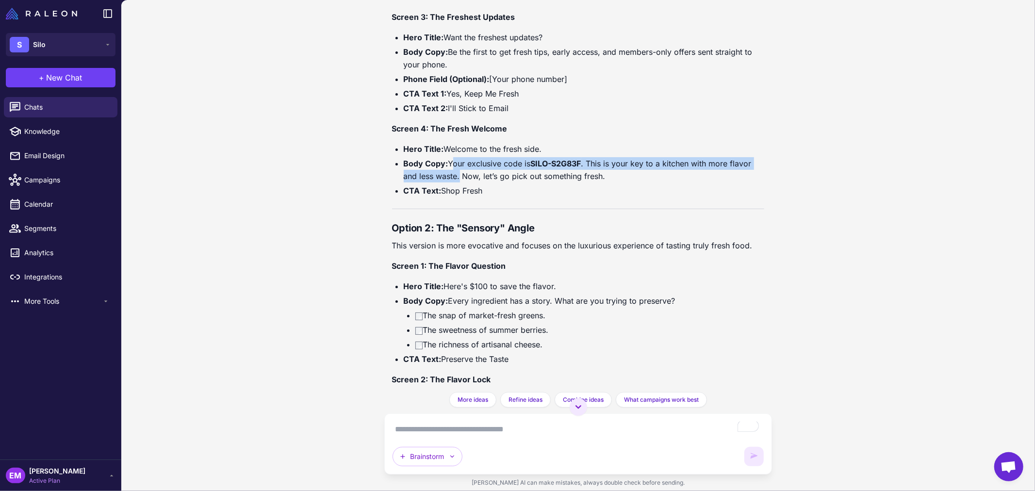
drag, startPoint x: 459, startPoint y: 231, endPoint x: 451, endPoint y: 220, distance: 14.3
click at [451, 182] on li "Body Copy: Your exclusive code is SILO-S2G83F . This is your key to a kitchen w…" at bounding box center [584, 169] width 361 height 25
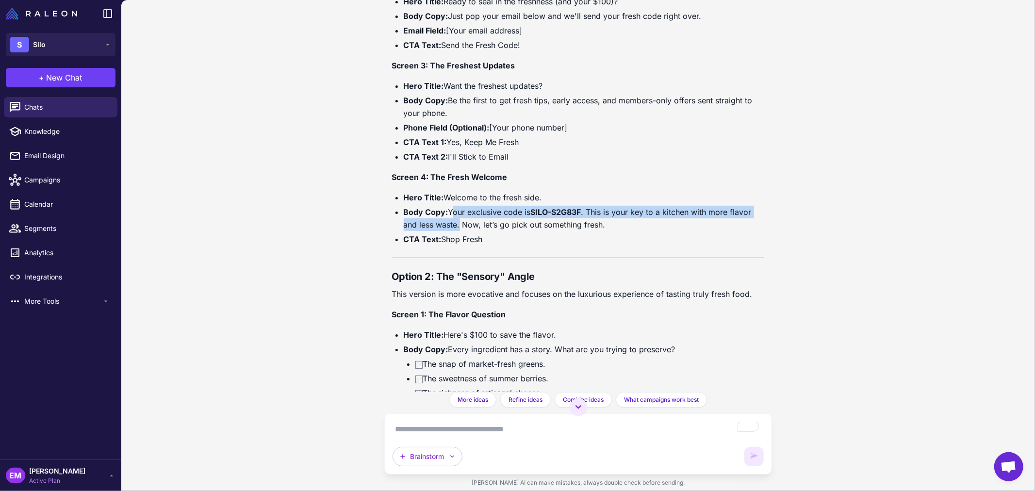
scroll to position [26273, 0]
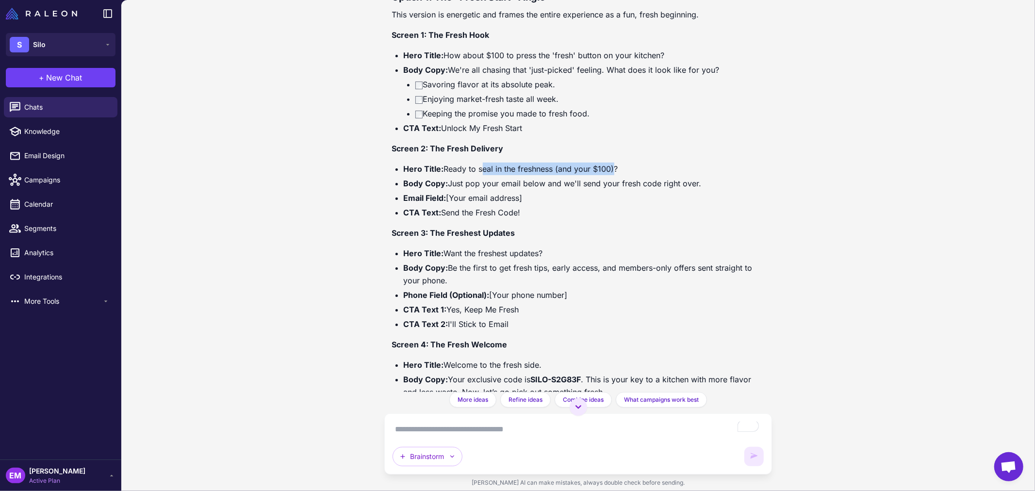
drag, startPoint x: 479, startPoint y: 223, endPoint x: 611, endPoint y: 229, distance: 132.1
click at [611, 175] on li "Hero Title: Ready to seal in the freshness (and your $100)?" at bounding box center [584, 169] width 361 height 13
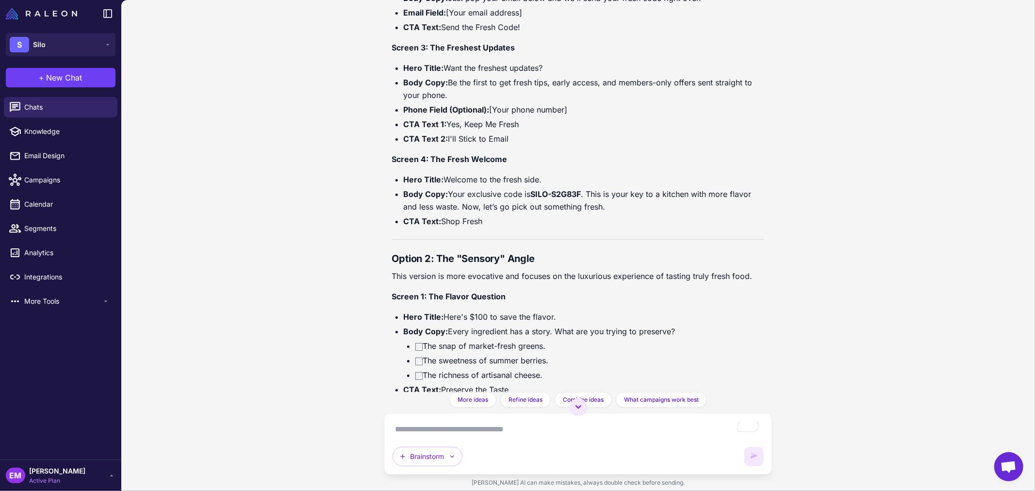
scroll to position [26489, 0]
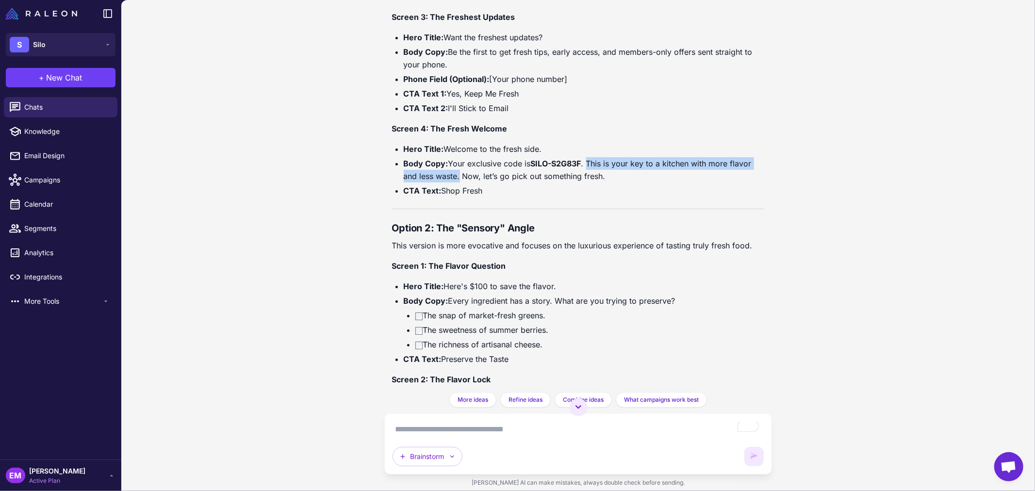
drag, startPoint x: 590, startPoint y: 219, endPoint x: 459, endPoint y: 232, distance: 130.6
click at [459, 182] on li "Body Copy: Your exclusive code is SILO-S2G83F . This is your key to a kitchen w…" at bounding box center [584, 169] width 361 height 25
drag, startPoint x: 443, startPoint y: 248, endPoint x: 493, endPoint y: 246, distance: 50.0
click at [493, 197] on li "CTA Text: Shop Fresh" at bounding box center [584, 190] width 361 height 13
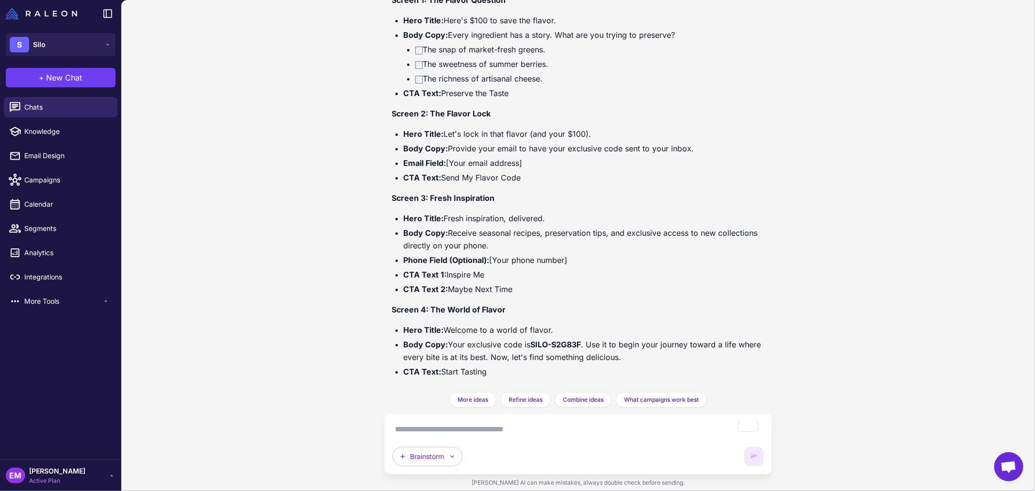
scroll to position [26813, 0]
click at [495, 426] on textarea "To enrich screen reader interactions, please activate Accessibility in Grammarl…" at bounding box center [579, 430] width 372 height 16
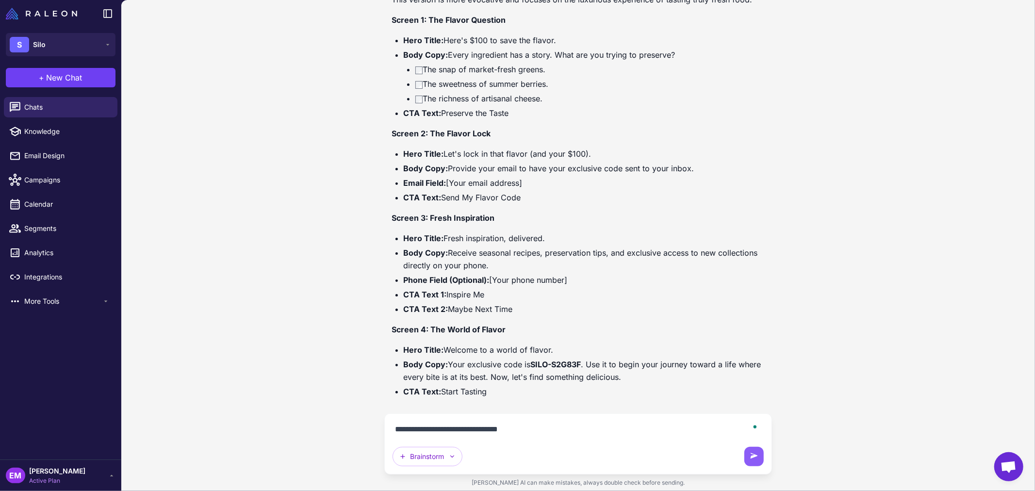
type textarea "**********"
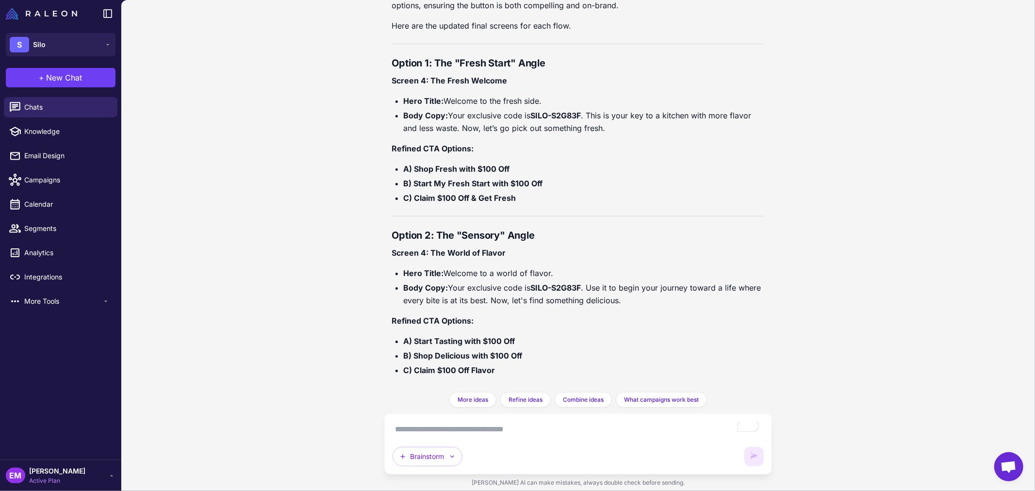
scroll to position [27255, 0]
click at [512, 429] on textarea "To enrich screen reader interactions, please activate Accessibility in Grammarl…" at bounding box center [579, 430] width 372 height 16
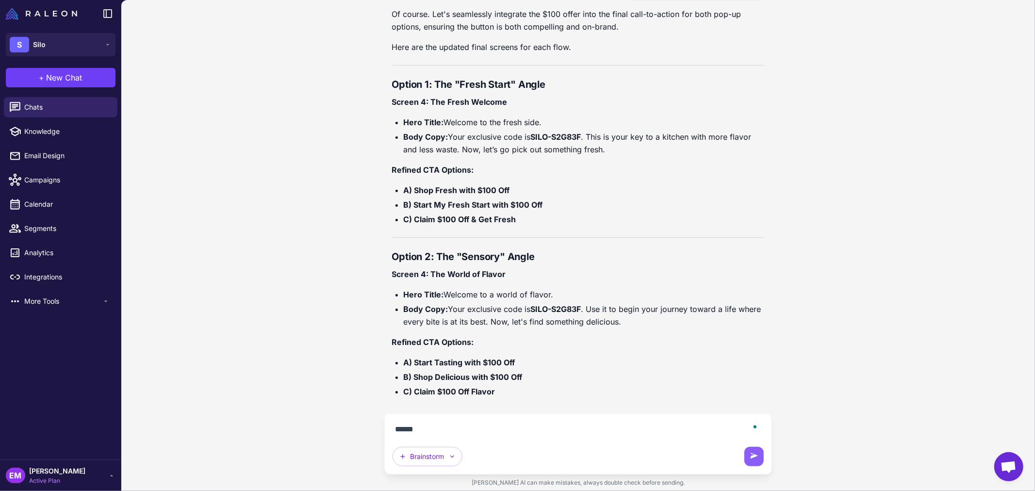
type textarea "*******"
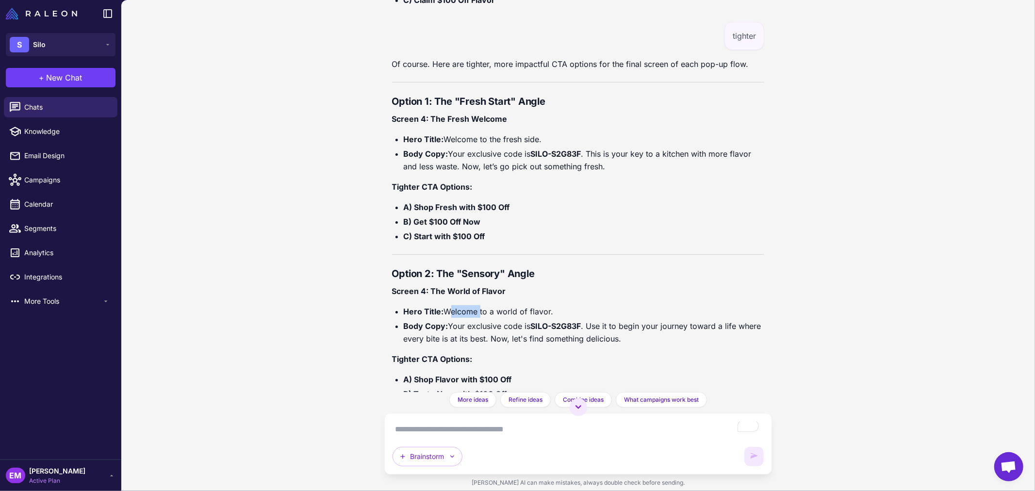
scroll to position [27663, 0]
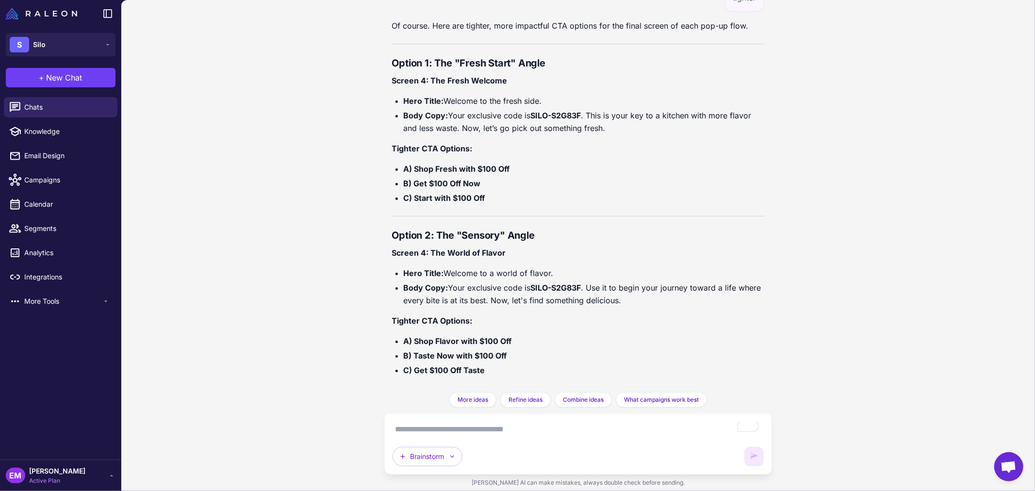
click at [614, 212] on div "Of course. Here are tighter, more impactful CTA options for the final screen of…" at bounding box center [578, 201] width 373 height 365
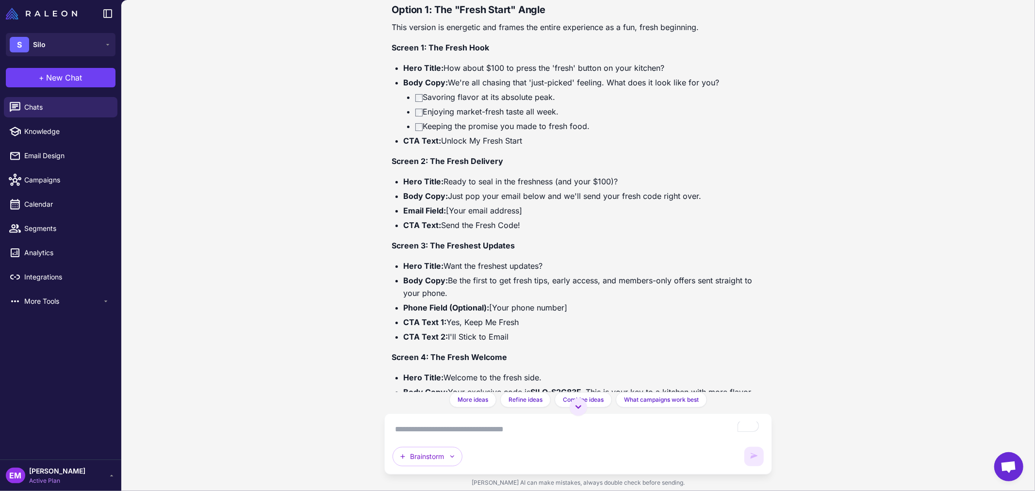
scroll to position [26262, 0]
drag, startPoint x: 446, startPoint y: 235, endPoint x: 553, endPoint y: 240, distance: 106.8
click at [553, 187] on li "Hero Title: Ready to seal in the freshness (and your $100)?" at bounding box center [584, 180] width 361 height 13
drag, startPoint x: 468, startPoint y: 248, endPoint x: 695, endPoint y: 255, distance: 227.7
click at [695, 201] on li "Body Copy: Just pop your email below and we'll send your fresh code right over." at bounding box center [584, 195] width 361 height 13
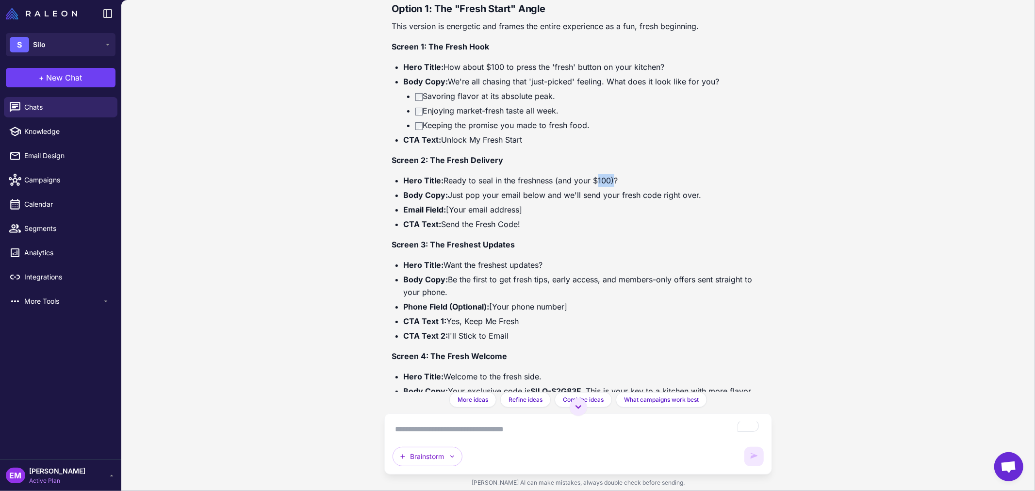
drag, startPoint x: 595, startPoint y: 236, endPoint x: 610, endPoint y: 236, distance: 14.6
click at [610, 187] on li "Hero Title: Ready to seal in the freshness (and your $100)?" at bounding box center [584, 180] width 361 height 13
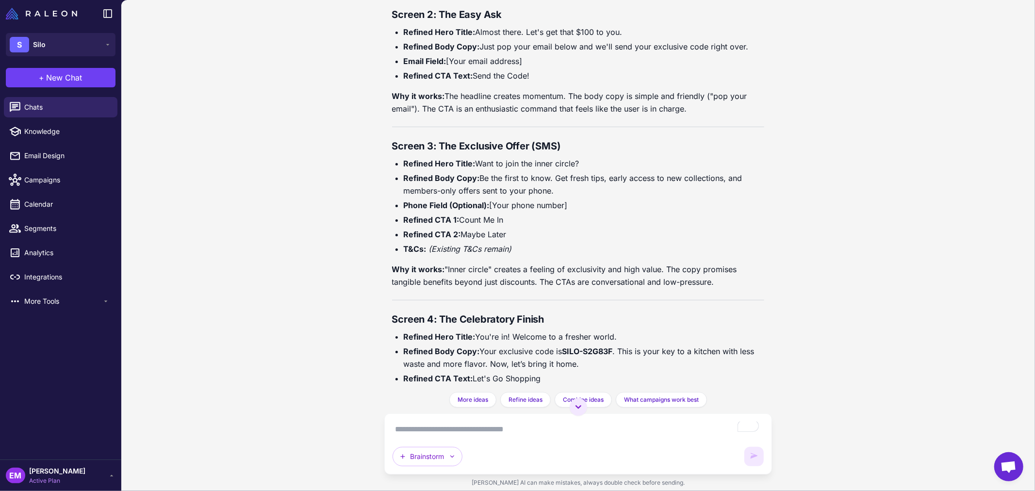
scroll to position [25561, 0]
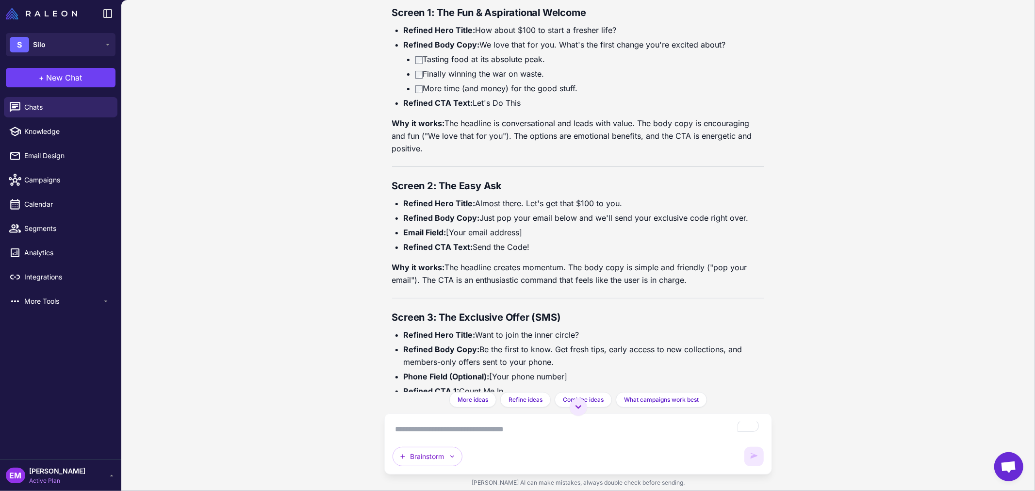
click at [465, 428] on textarea "To enrich screen reader interactions, please activate Accessibility in Grammarl…" at bounding box center [579, 430] width 372 height 16
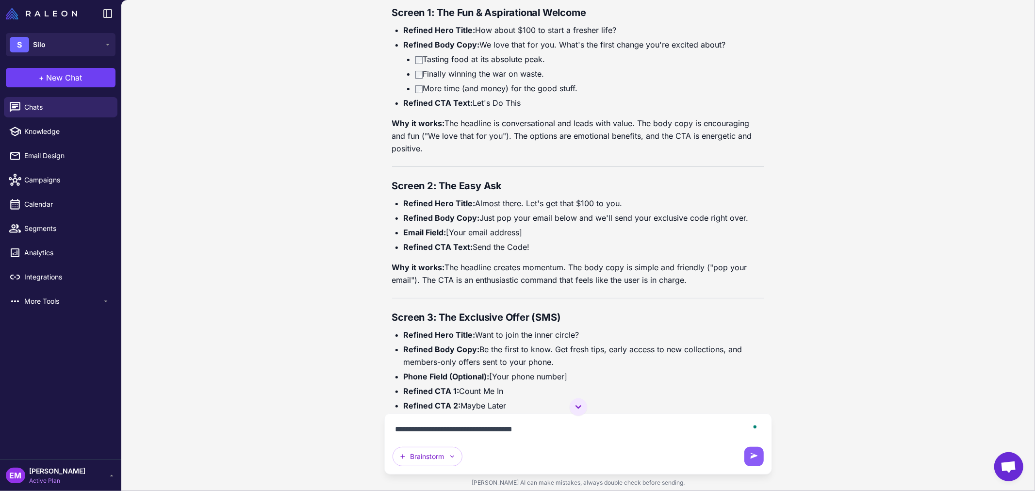
type textarea "**********"
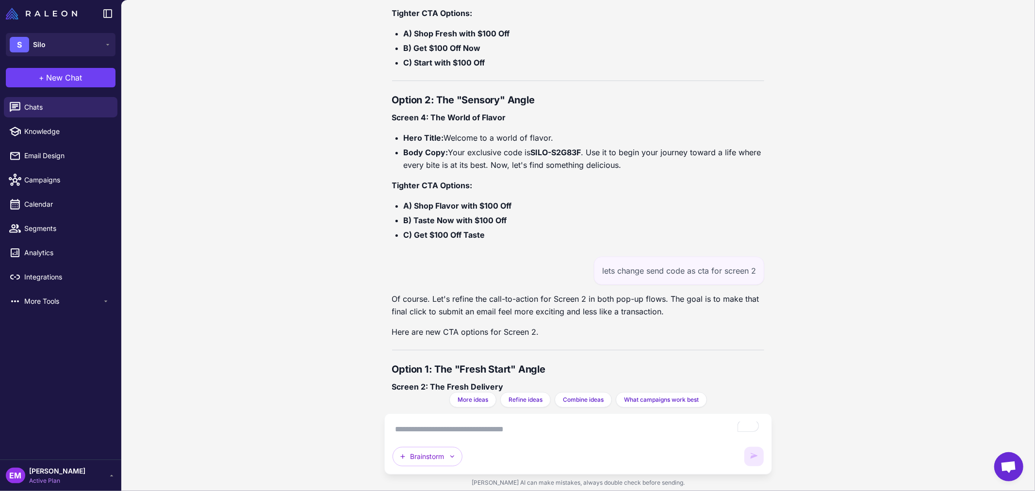
scroll to position [28192, 0]
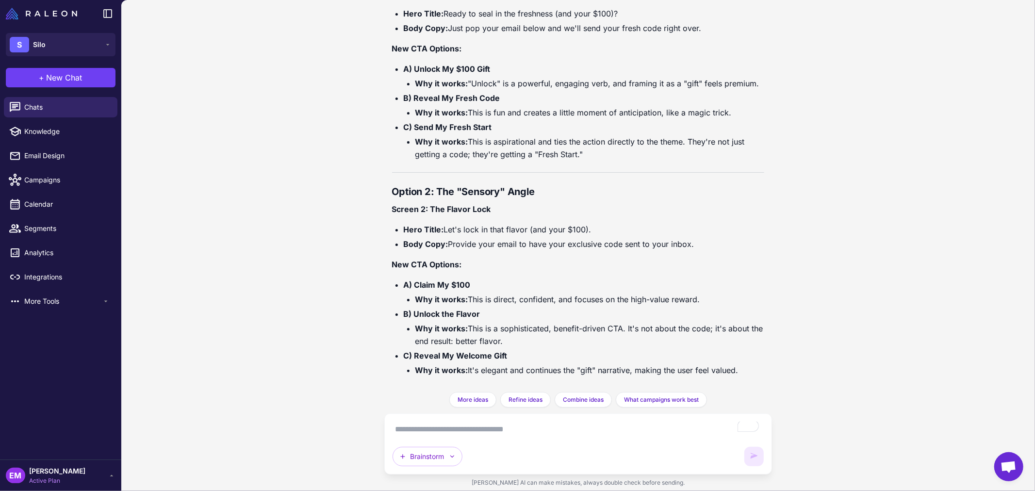
paste textarea "**********"
type textarea "**********"
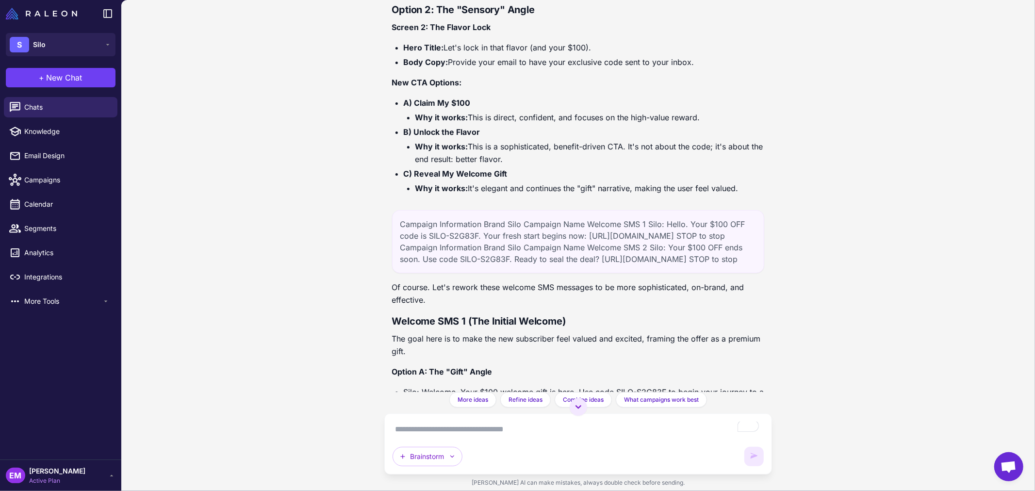
scroll to position [28906, 0]
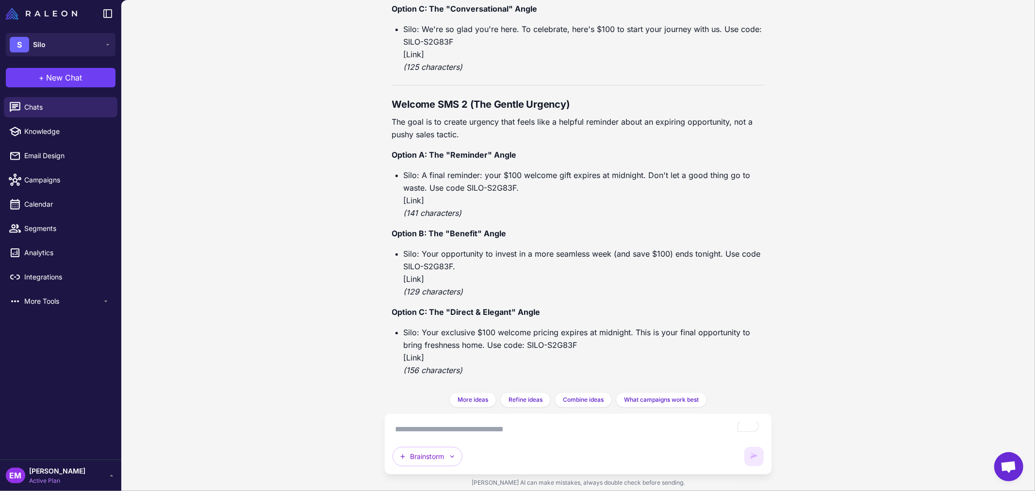
click at [453, 431] on textarea "To enrich screen reader interactions, please activate Accessibility in Grammarl…" at bounding box center [579, 430] width 372 height 16
paste textarea "**********"
type textarea "**********"
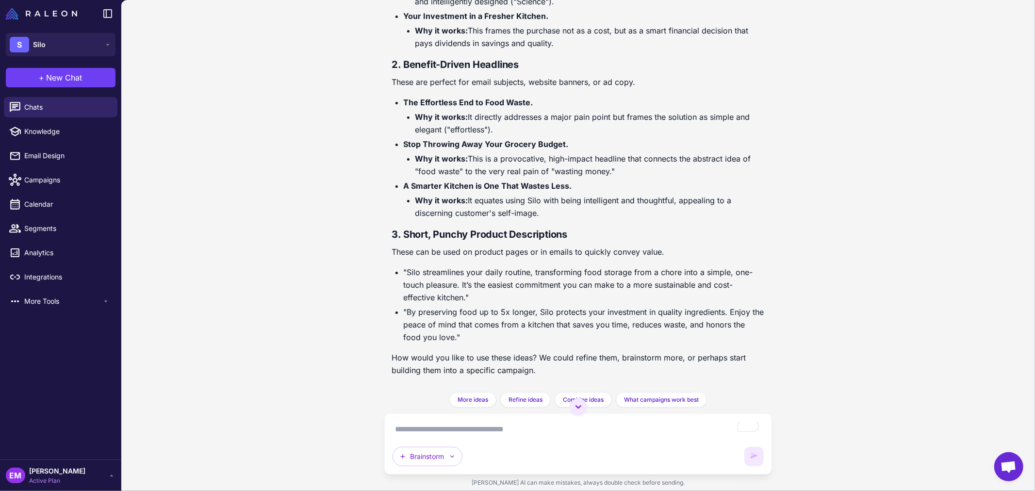
scroll to position [29513, 0]
click at [465, 432] on textarea "To enrich screen reader interactions, please activate Accessibility in Grammarl…" at bounding box center [579, 430] width 372 height 16
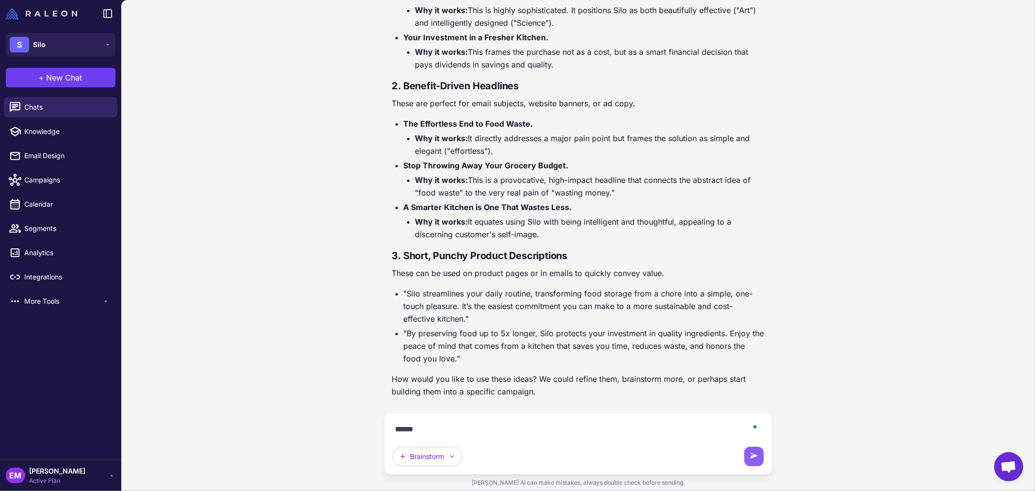
type textarea "*******"
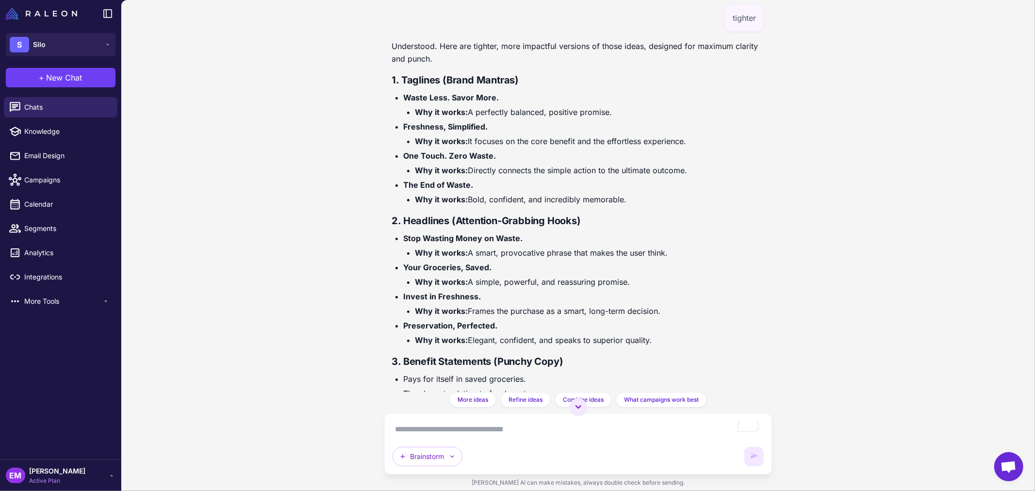
scroll to position [29989, 0]
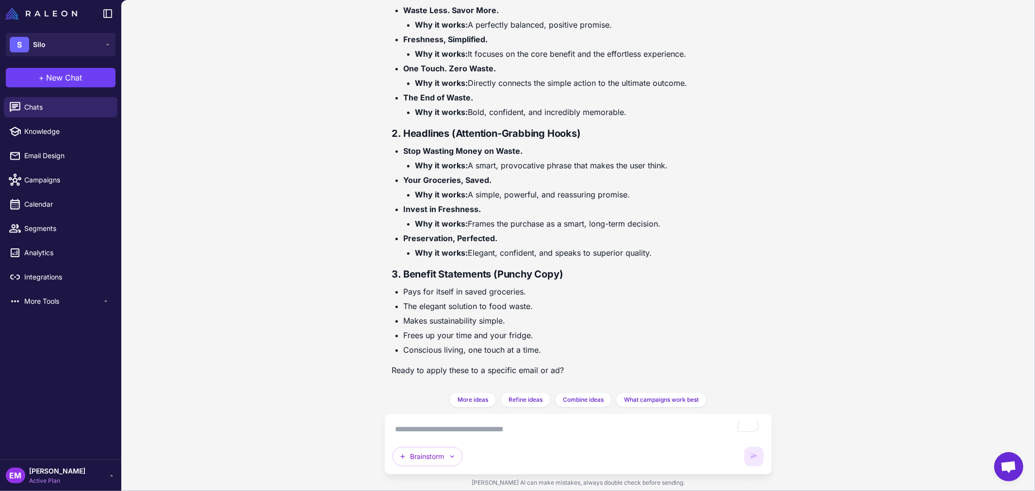
click at [448, 433] on textarea "To enrich screen reader interactions, please activate Accessibility in Grammarl…" at bounding box center [579, 430] width 372 height 16
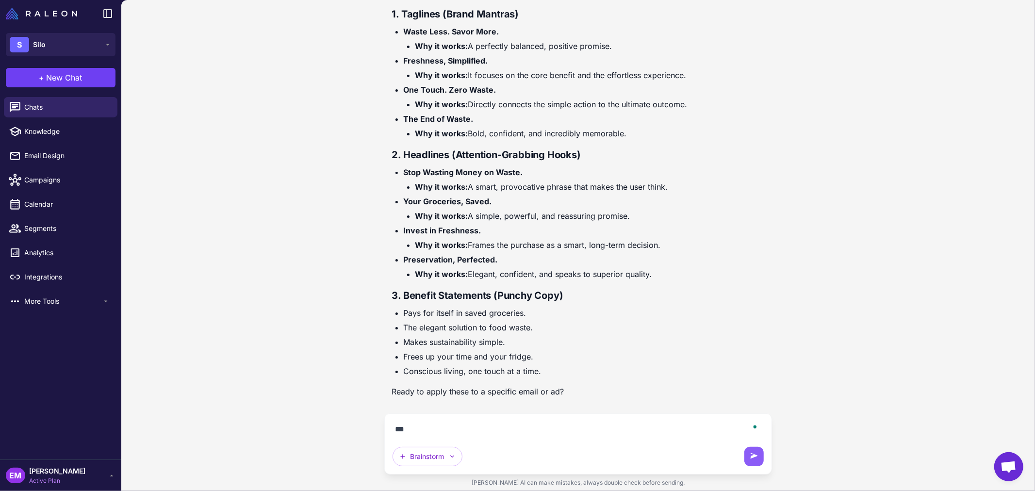
scroll to position [29967, 0]
type textarea "**********"
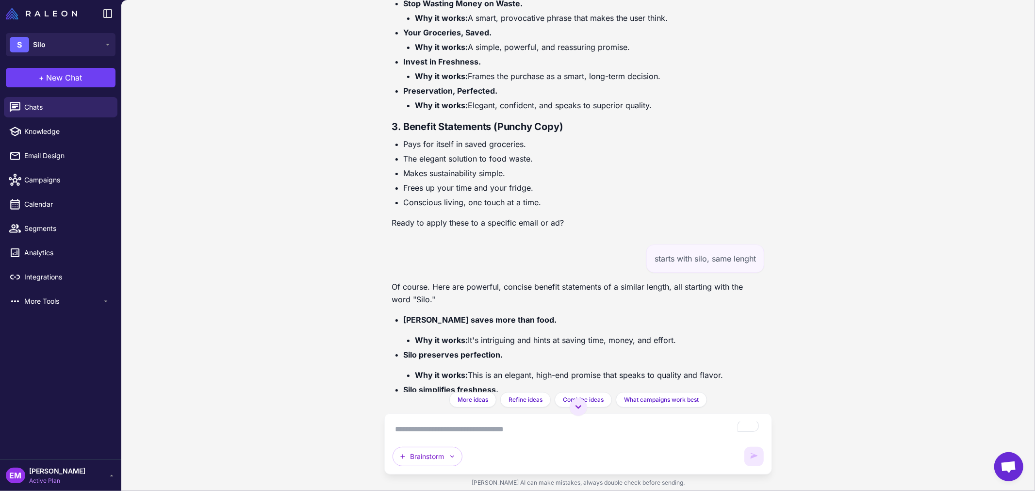
scroll to position [30318, 0]
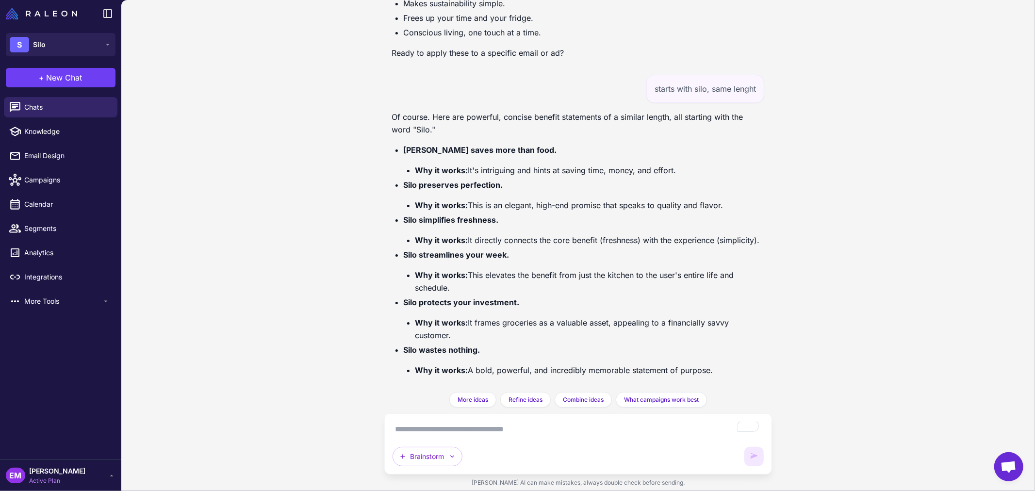
click at [479, 432] on textarea "To enrich screen reader interactions, please activate Accessibility in Grammarl…" at bounding box center [579, 430] width 372 height 16
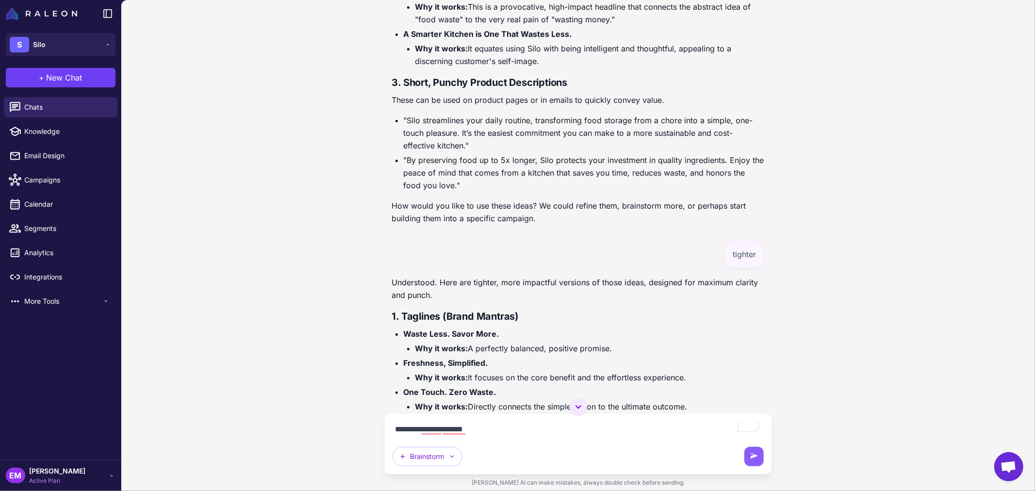
scroll to position [29273, 0]
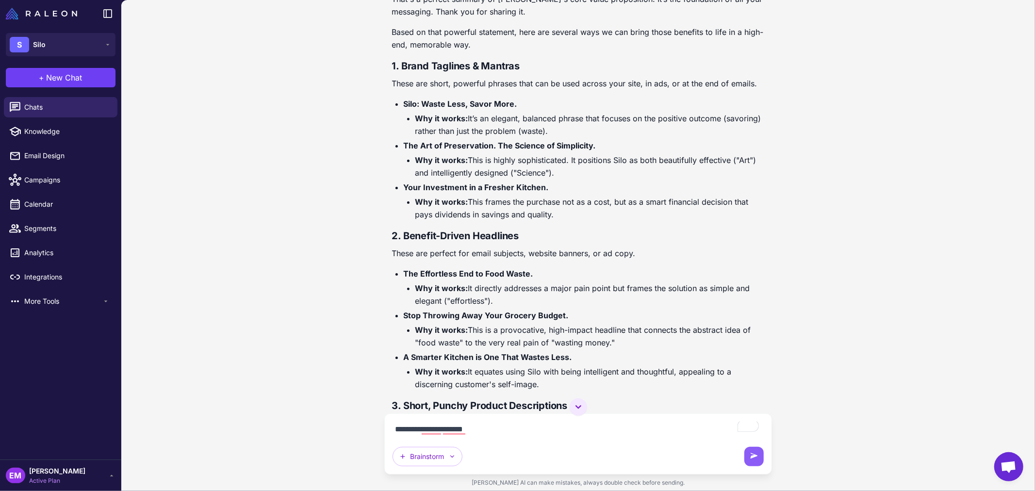
click at [530, 431] on textarea "**********" at bounding box center [579, 430] width 372 height 16
paste textarea "**********"
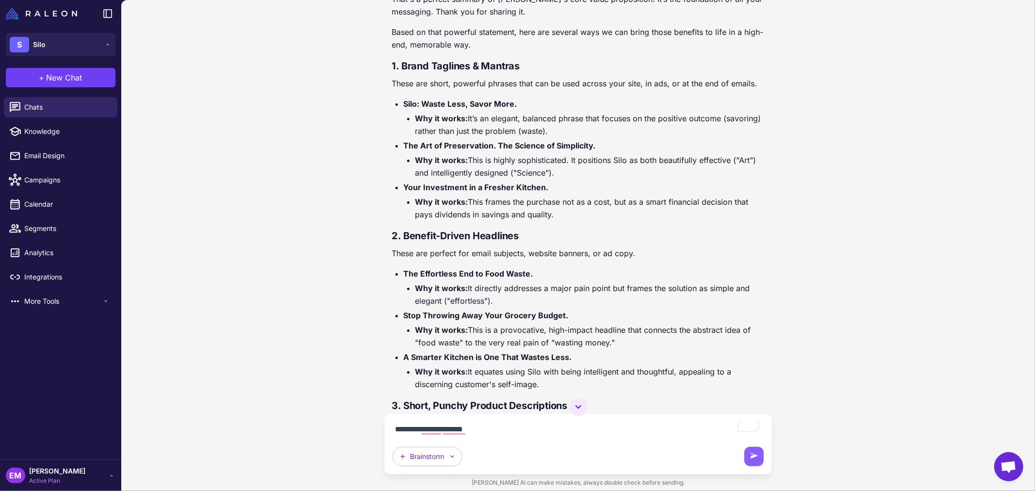
type textarea "**********"
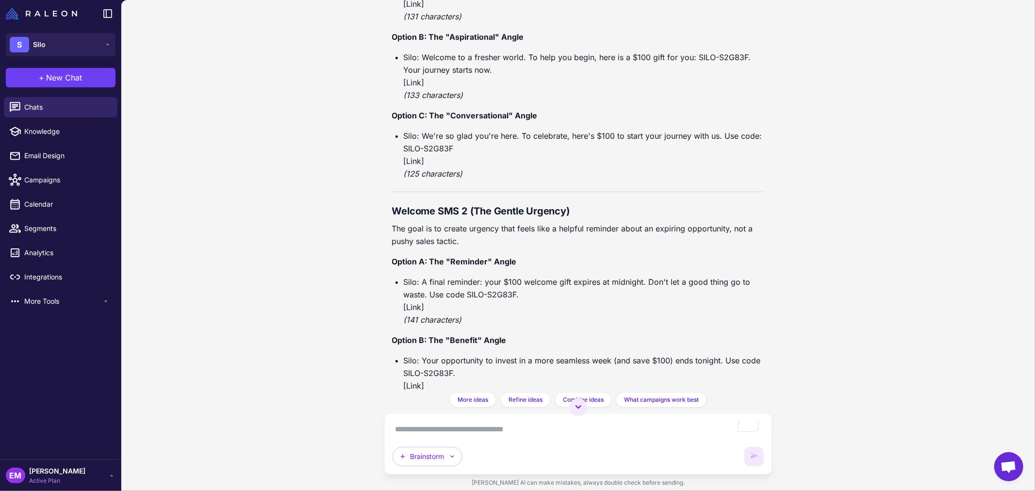
scroll to position [28627, 0]
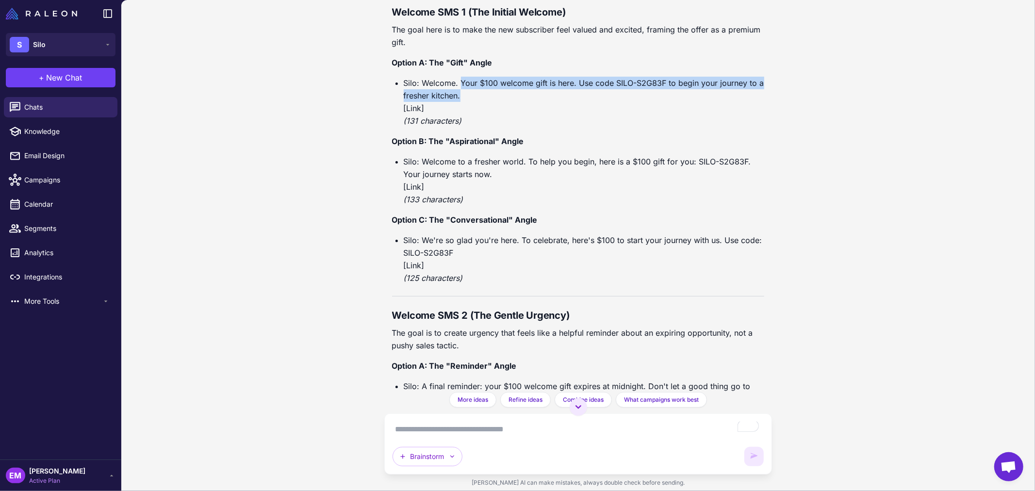
drag, startPoint x: 462, startPoint y: 162, endPoint x: 461, endPoint y: 151, distance: 10.7
click at [461, 127] on li "Silo: Welcome. Your $100 welcome gift is here. Use code SILO-S2G83F to begin yo…" at bounding box center [584, 102] width 361 height 50
drag, startPoint x: 405, startPoint y: 149, endPoint x: 464, endPoint y: 163, distance: 60.7
click at [464, 127] on li "Silo: Welcome. Your $100 welcome gift is here. Use code SILO-S2G83F to begin yo…" at bounding box center [584, 102] width 361 height 50
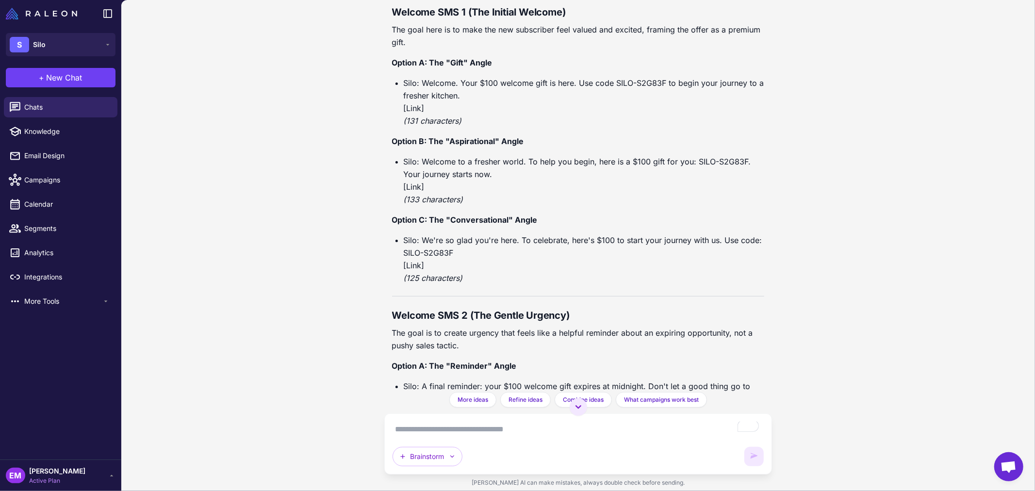
drag, startPoint x: 438, startPoint y: 156, endPoint x: 425, endPoint y: 177, distance: 24.2
click at [419, 127] on li "Silo: Welcome. Your $100 welcome gift is here. Use code SILO-S2G83F to begin yo…" at bounding box center [584, 102] width 361 height 50
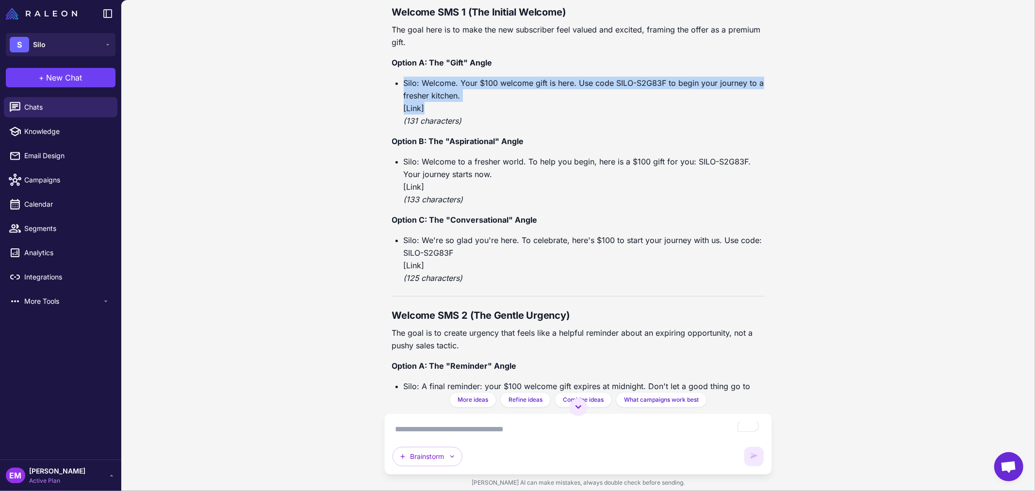
drag, startPoint x: 428, startPoint y: 177, endPoint x: 392, endPoint y: 151, distance: 44.7
click at [392, 127] on ul "Silo: Welcome. Your $100 welcome gift is here. Use code SILO-S2G83F to begin yo…" at bounding box center [578, 102] width 373 height 50
click at [427, 127] on li "Silo: Welcome. Your $100 welcome gift is here. Use code SILO-S2G83F to begin yo…" at bounding box center [584, 102] width 361 height 50
drag, startPoint x: 469, startPoint y: 165, endPoint x: 404, endPoint y: 149, distance: 66.4
click at [404, 127] on li "Silo: Welcome. Your $100 welcome gift is here. Use code SILO-S2G83F to begin yo…" at bounding box center [584, 102] width 361 height 50
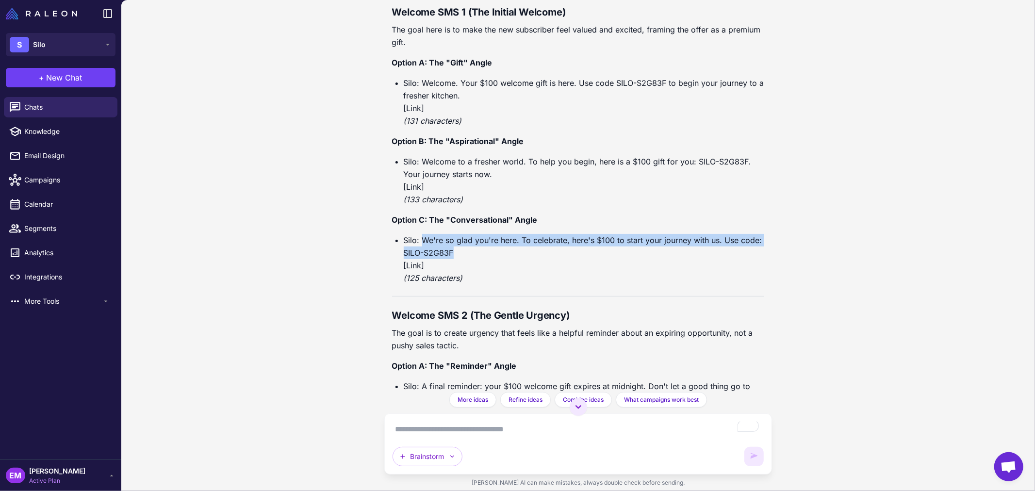
drag, startPoint x: 421, startPoint y: 309, endPoint x: 457, endPoint y: 317, distance: 37.0
click at [457, 284] on li "Silo: We're so glad you're here. To celebrate, here's $100 to start your journe…" at bounding box center [584, 259] width 361 height 50
